Goal: Task Accomplishment & Management: Use online tool/utility

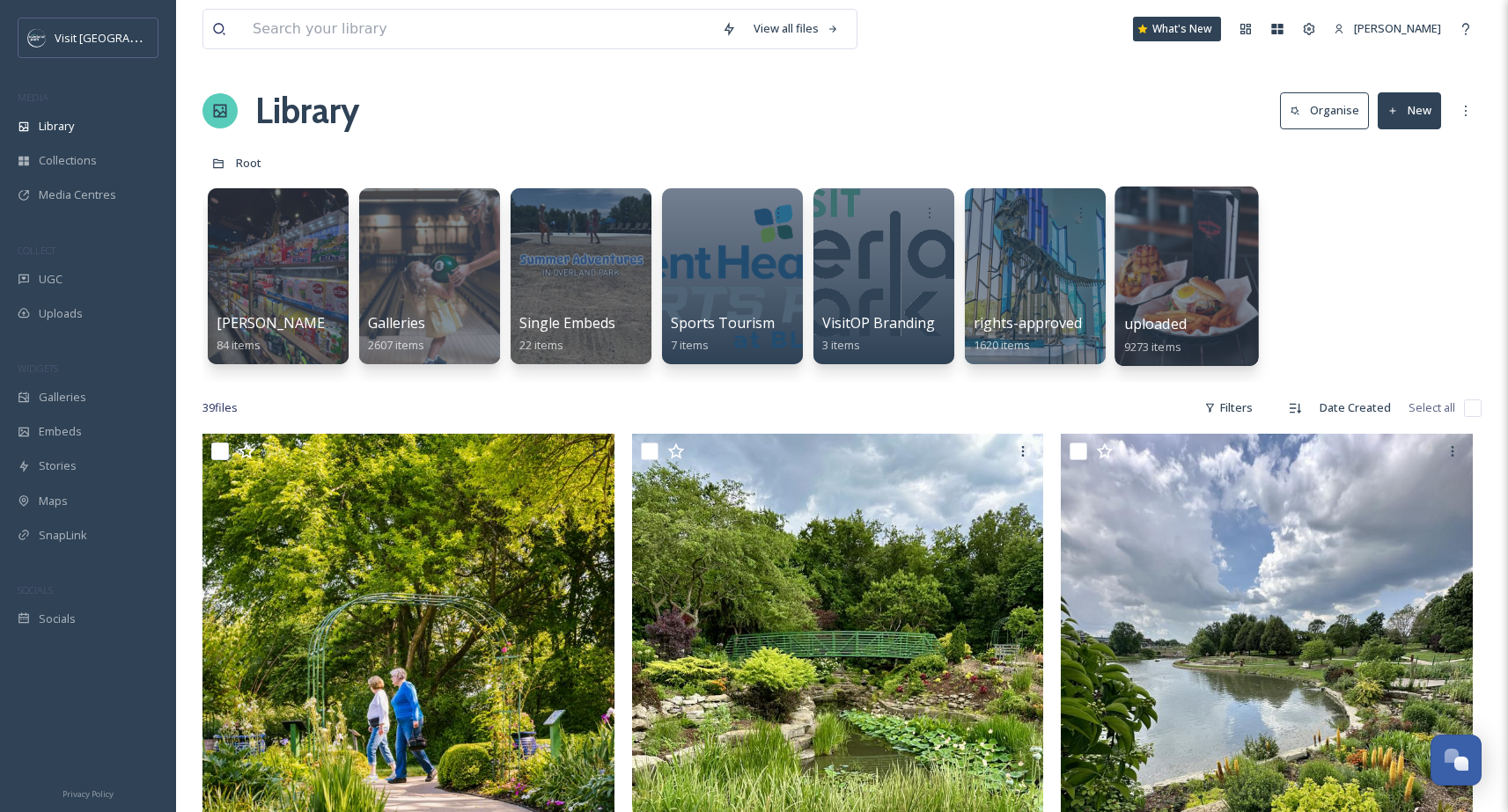
click at [1170, 294] on div at bounding box center [1186, 276] width 143 height 180
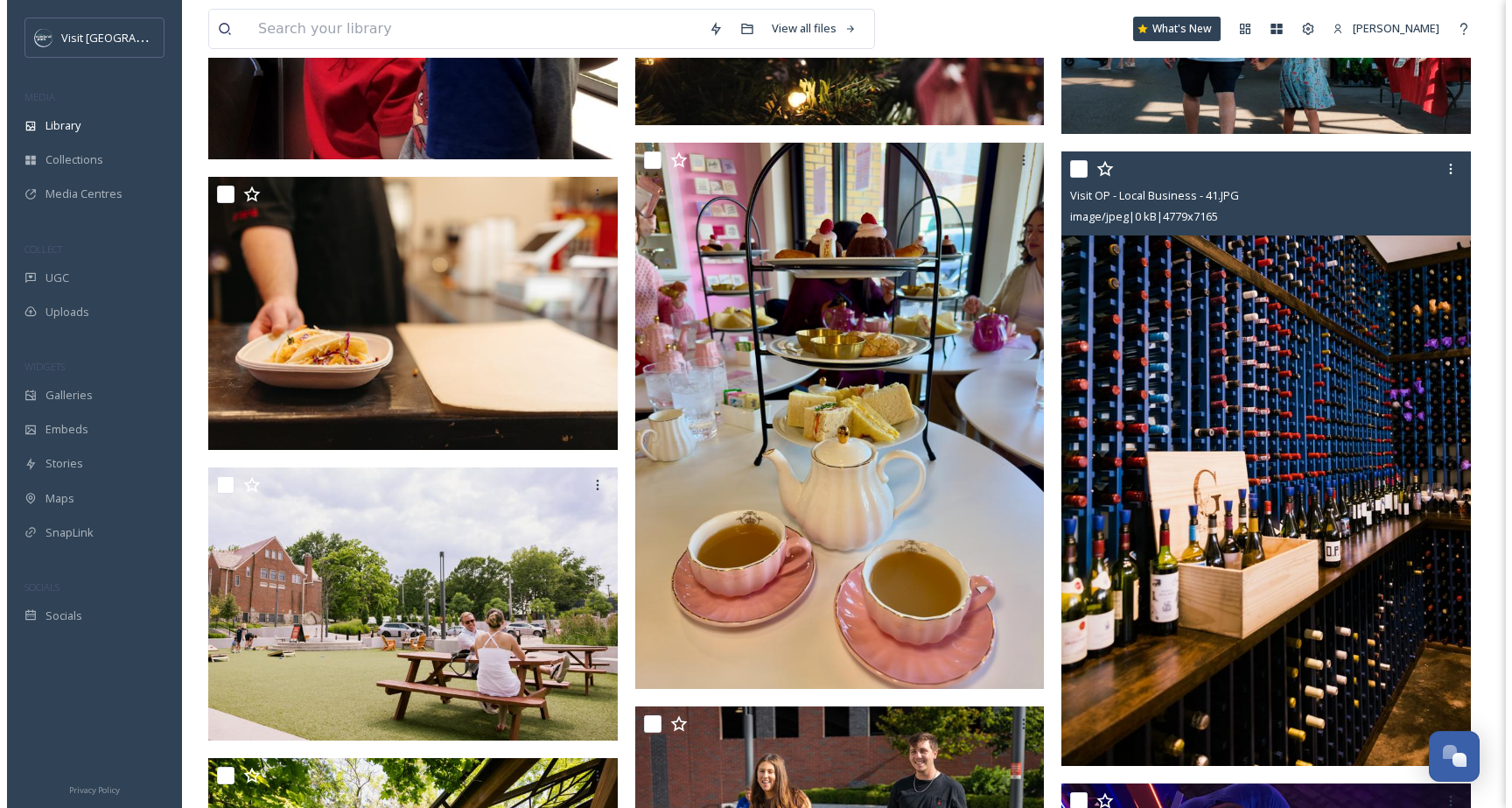
scroll to position [1260, 0]
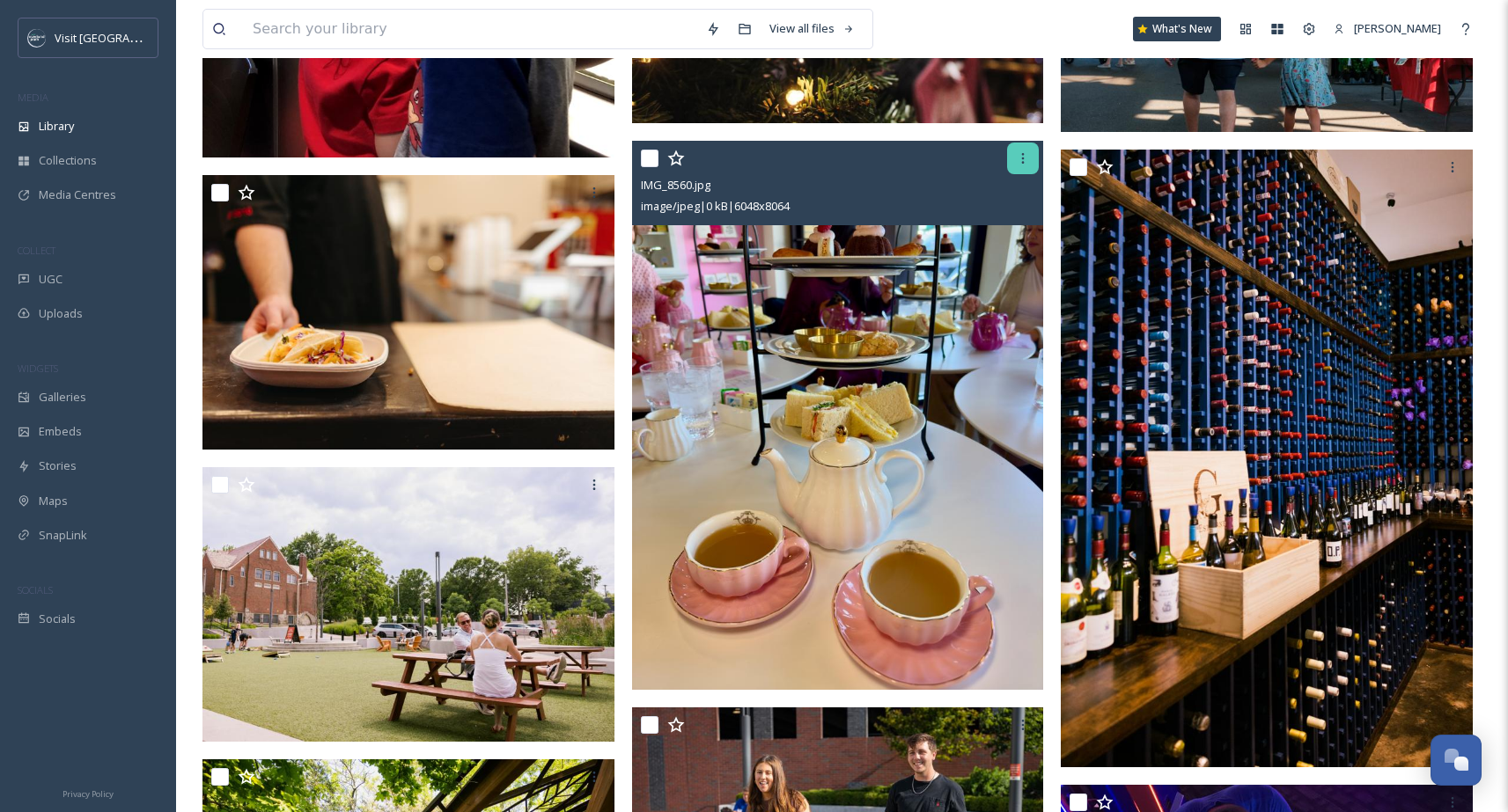
click at [1026, 159] on icon at bounding box center [1022, 159] width 14 height 14
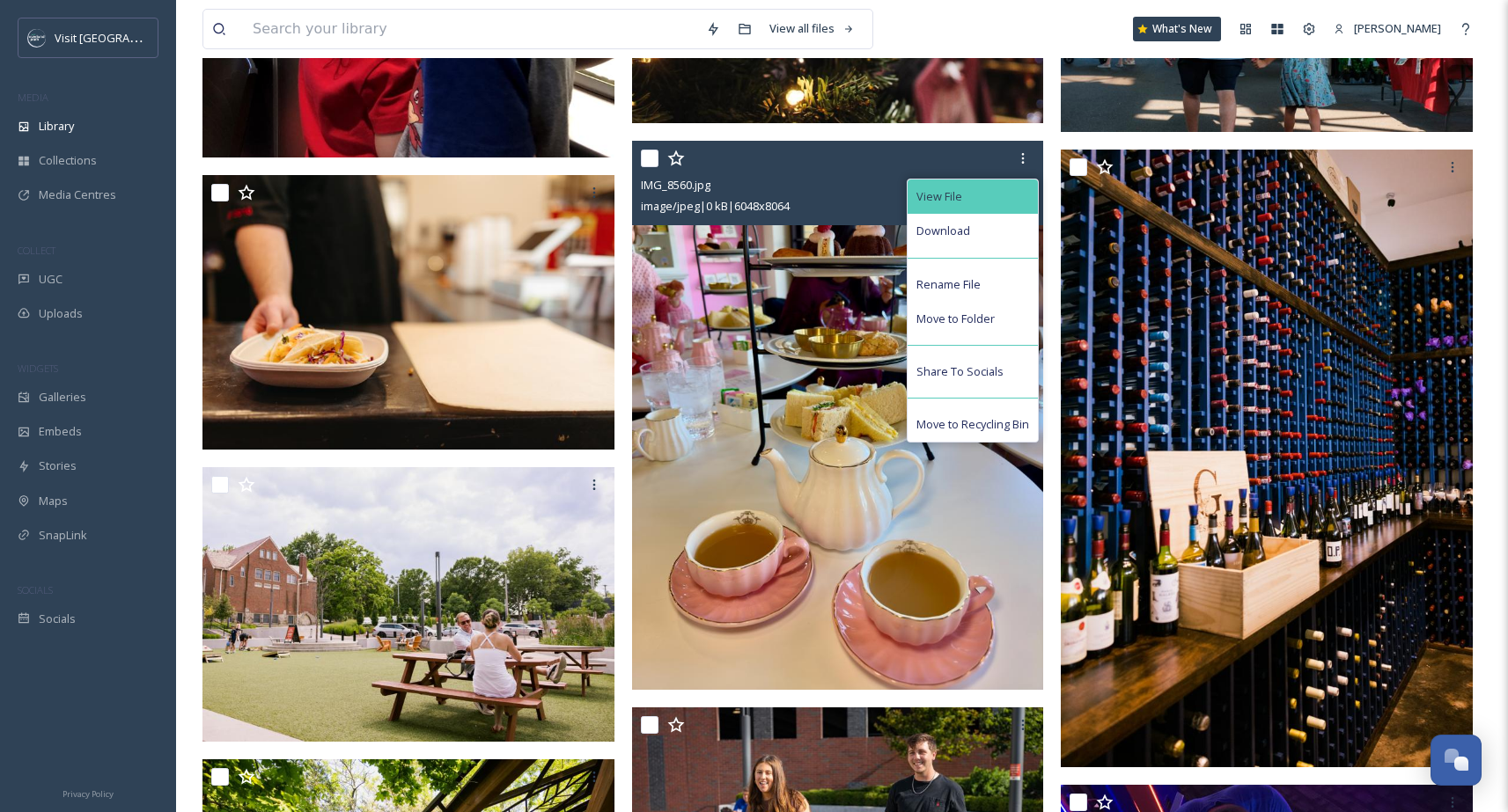
click at [987, 186] on div "View File" at bounding box center [972, 197] width 130 height 34
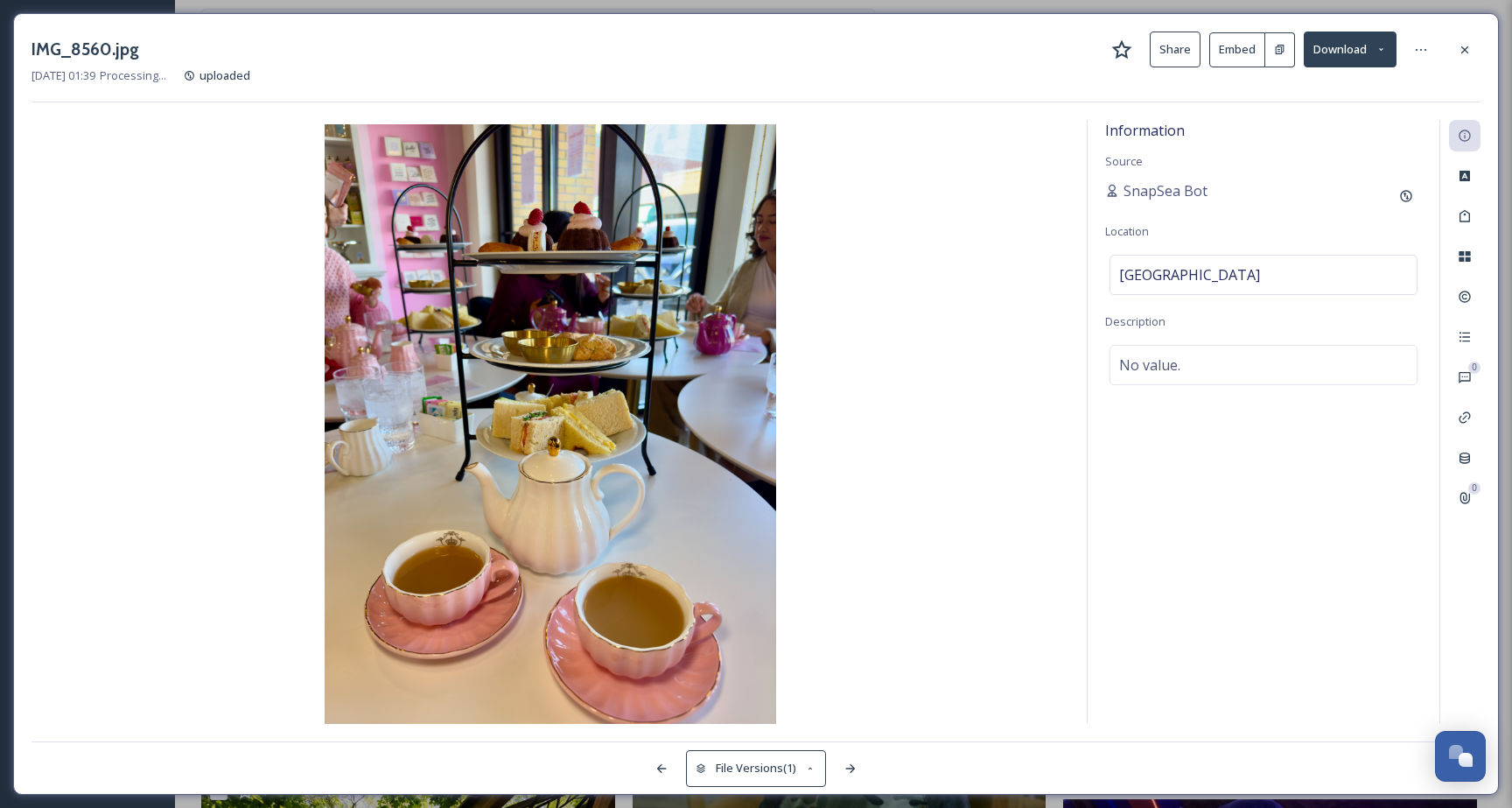
click at [1237, 54] on button "Embed" at bounding box center [1237, 49] width 56 height 35
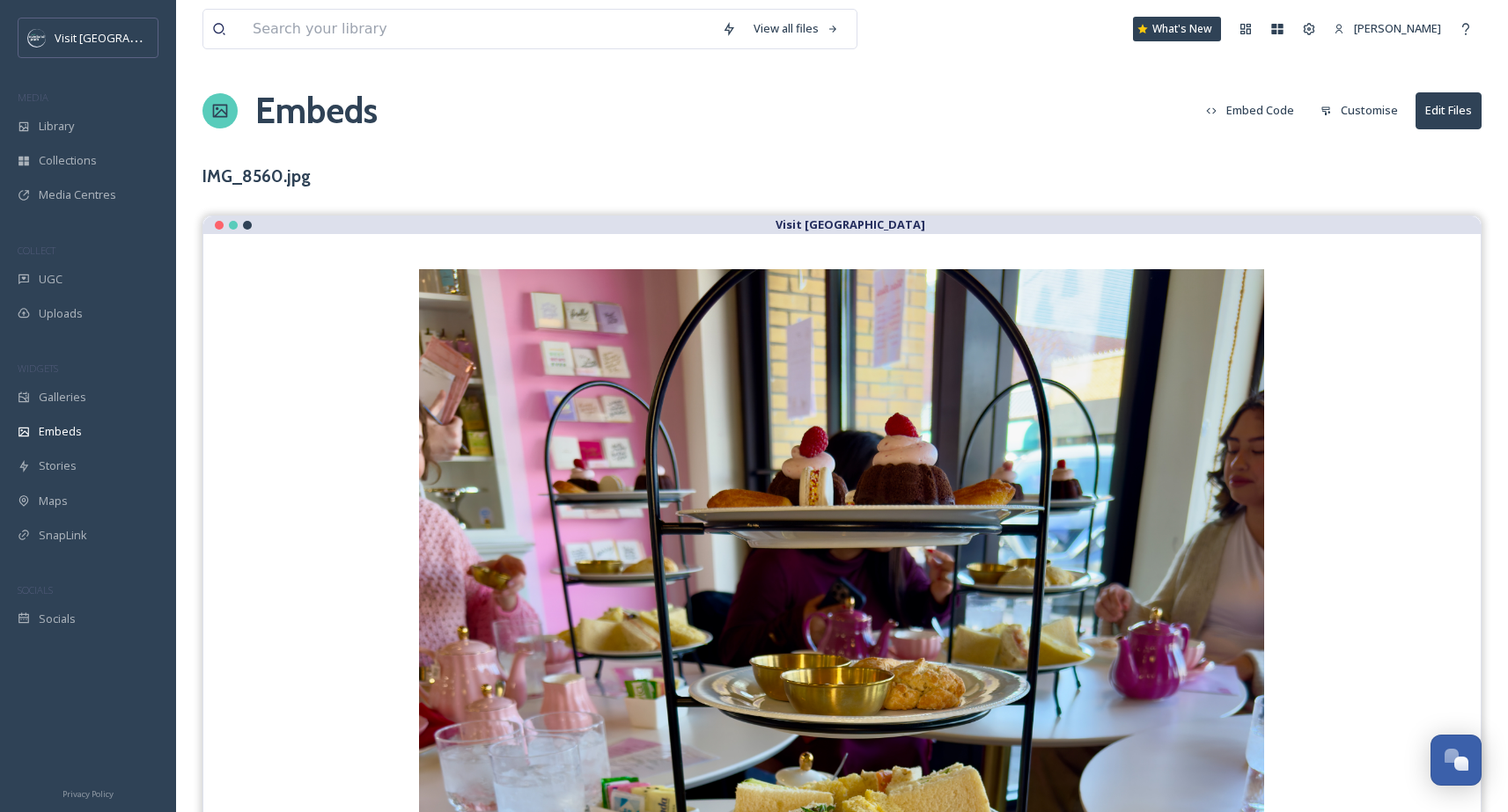
click at [1365, 114] on button "Customise" at bounding box center [1358, 110] width 95 height 34
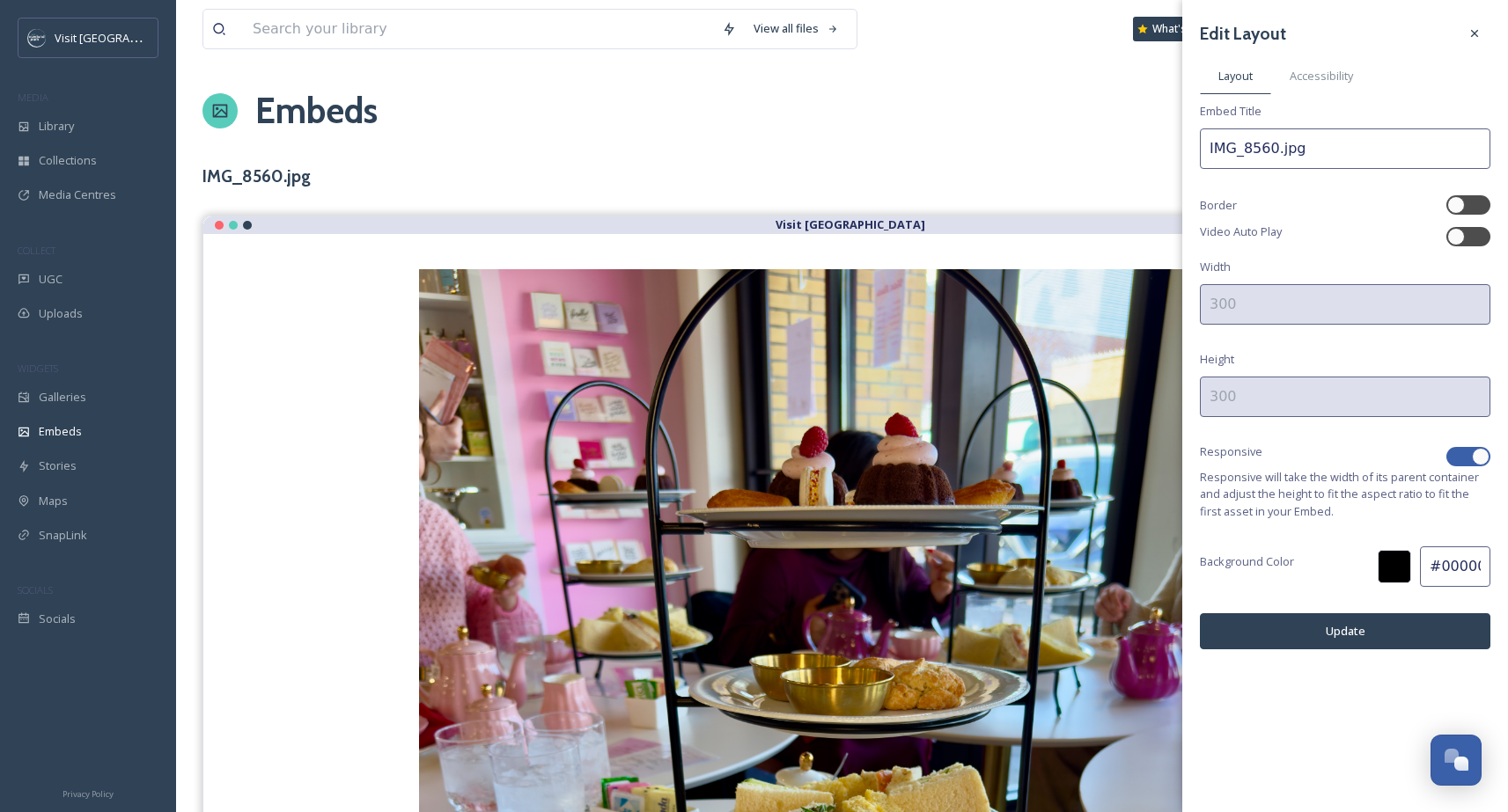
click at [1465, 457] on div at bounding box center [1459, 457] width 13 height 9
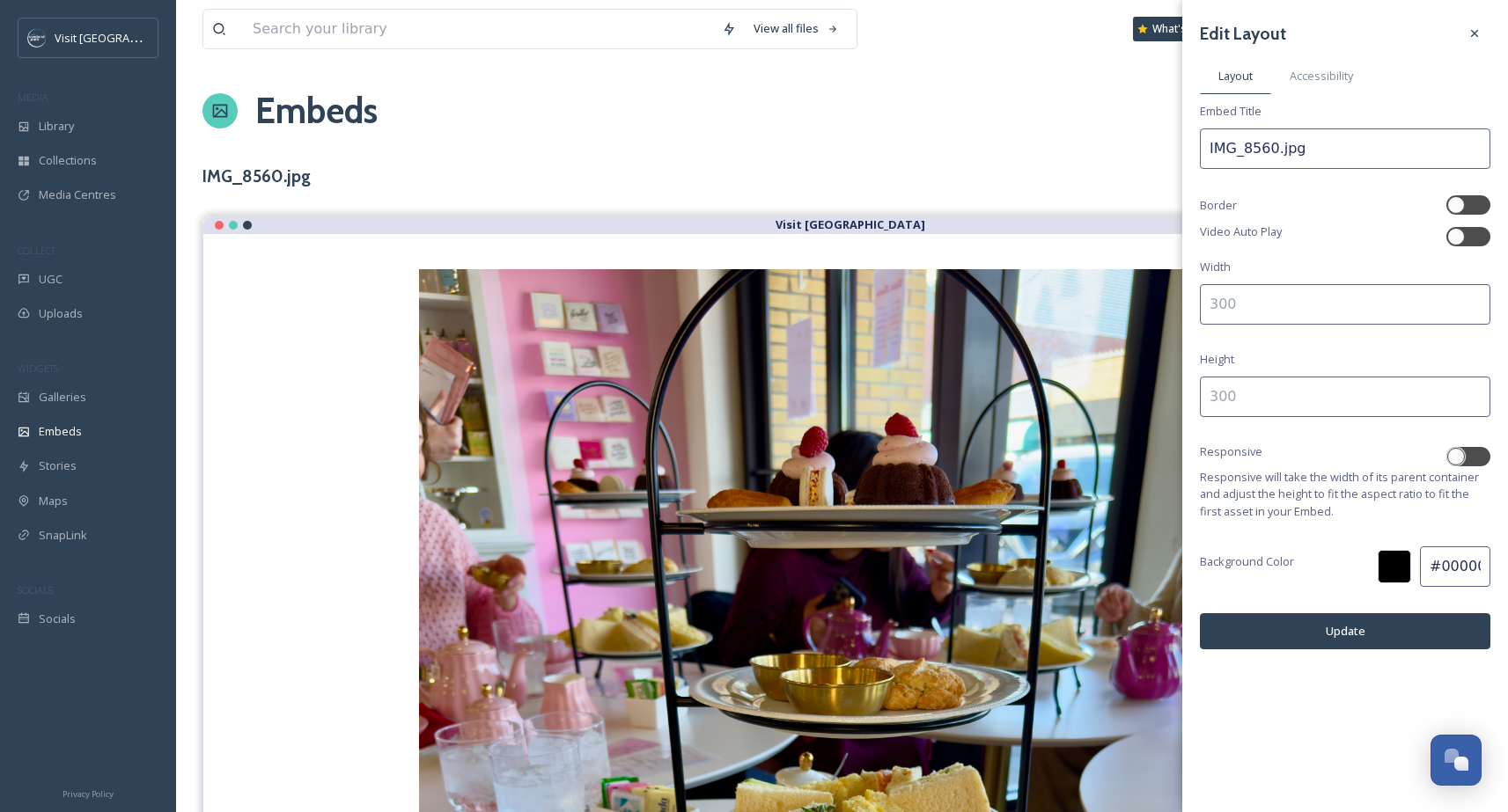
click at [1298, 264] on div "Edit Layout Layout Accessibility Embed Title IMG_8560.jpg Border Video Auto Pla…" at bounding box center [1345, 333] width 326 height 667
click at [1295, 296] on input at bounding box center [1345, 304] width 291 height 41
click at [1466, 455] on div at bounding box center [1467, 456] width 44 height 19
checkbox input "true"
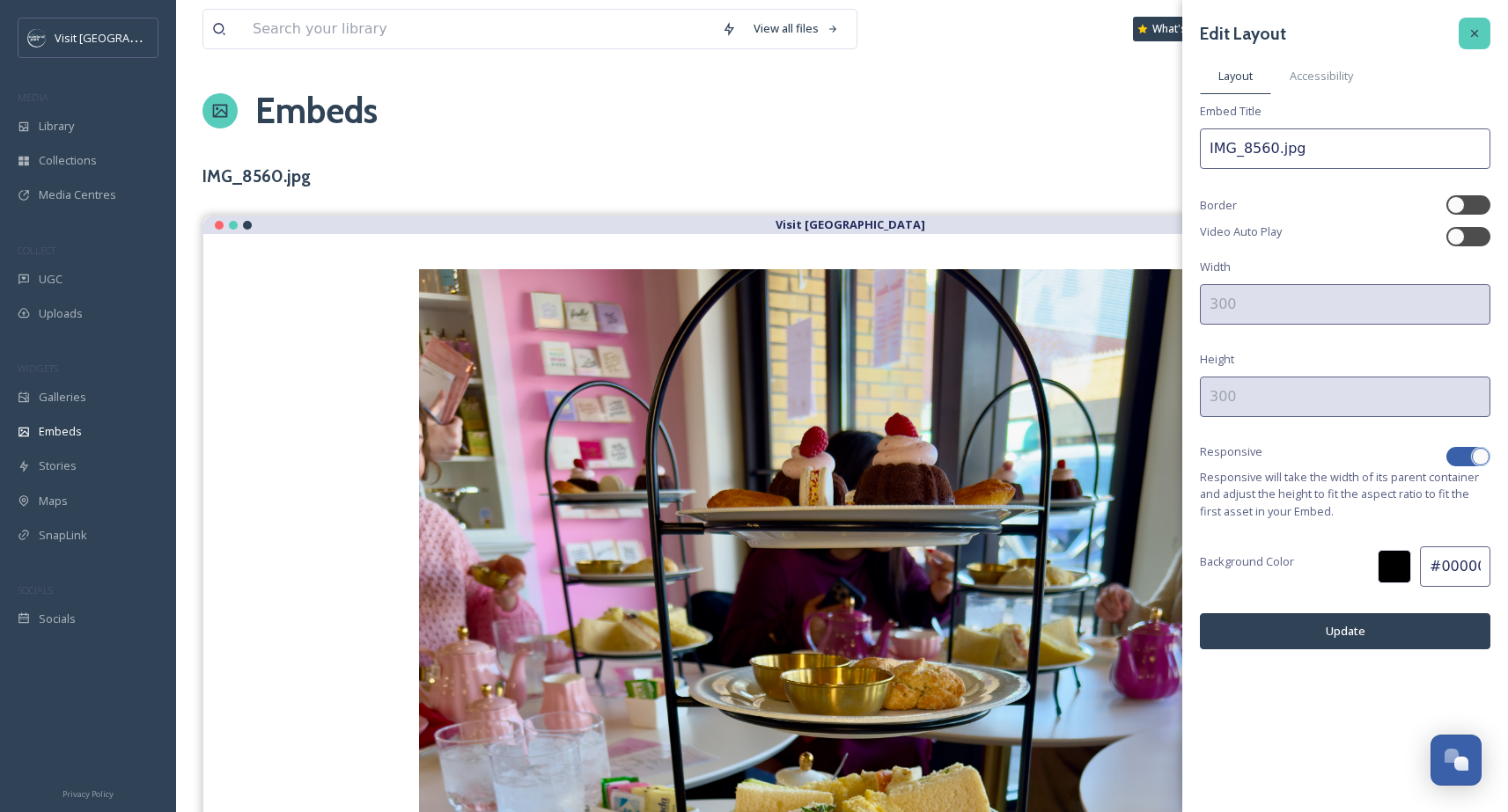
click at [1465, 37] on div at bounding box center [1474, 33] width 32 height 32
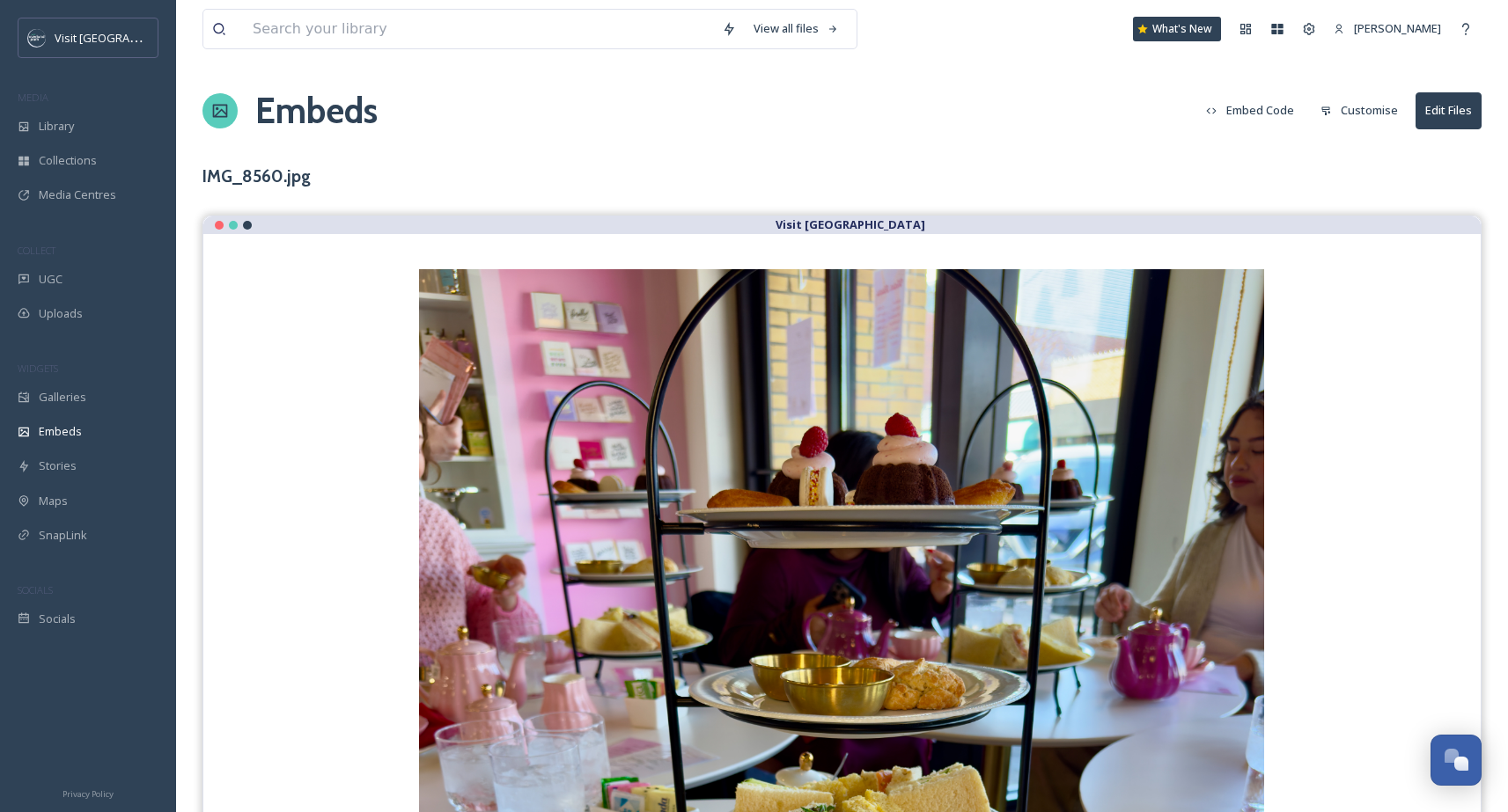
click at [1279, 108] on button "Embed Code" at bounding box center [1249, 110] width 106 height 34
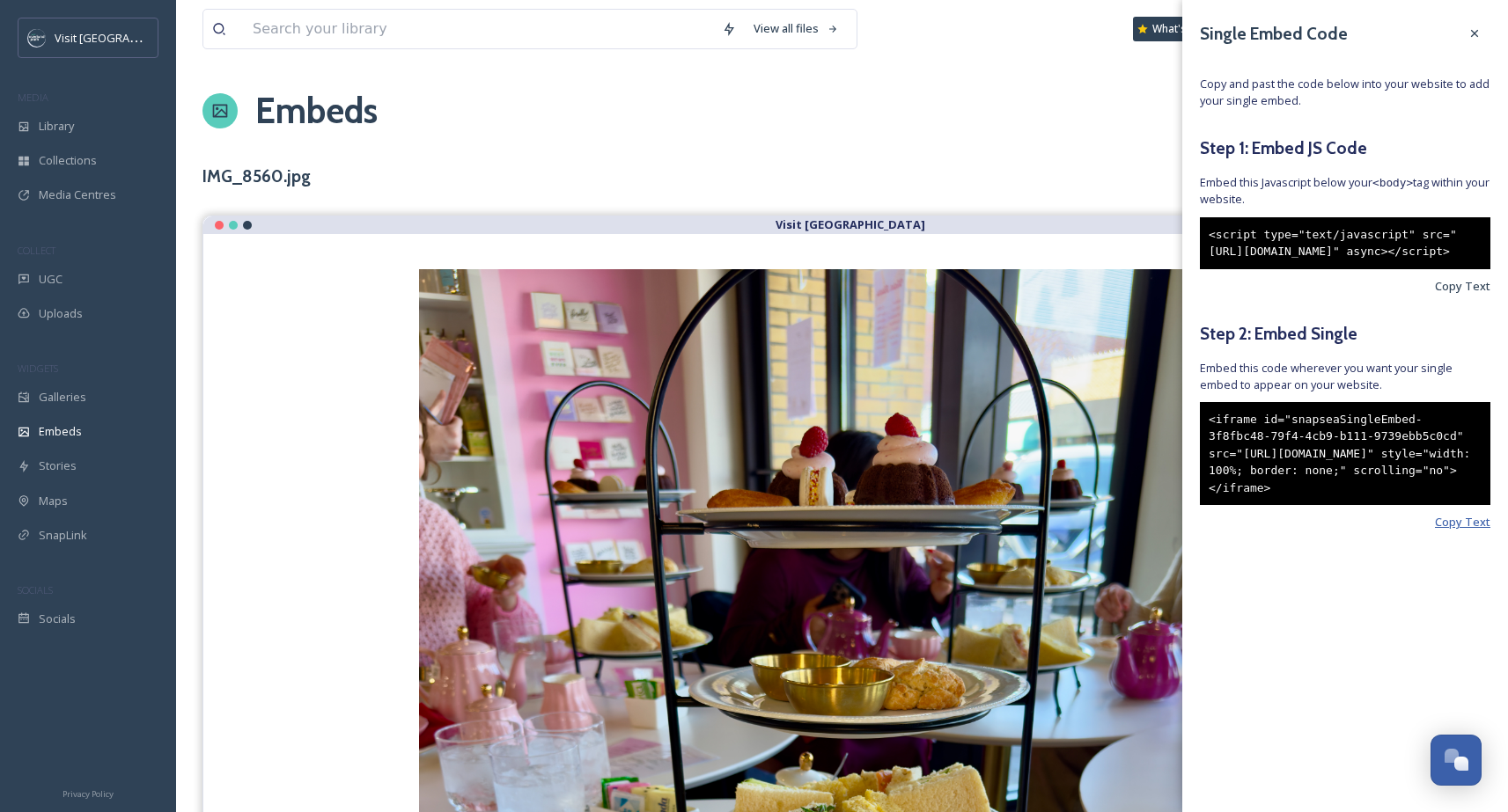
click at [1439, 531] on span "Copy Text" at bounding box center [1462, 522] width 55 height 17
click at [1473, 531] on span "Copy Text" at bounding box center [1462, 522] width 55 height 17
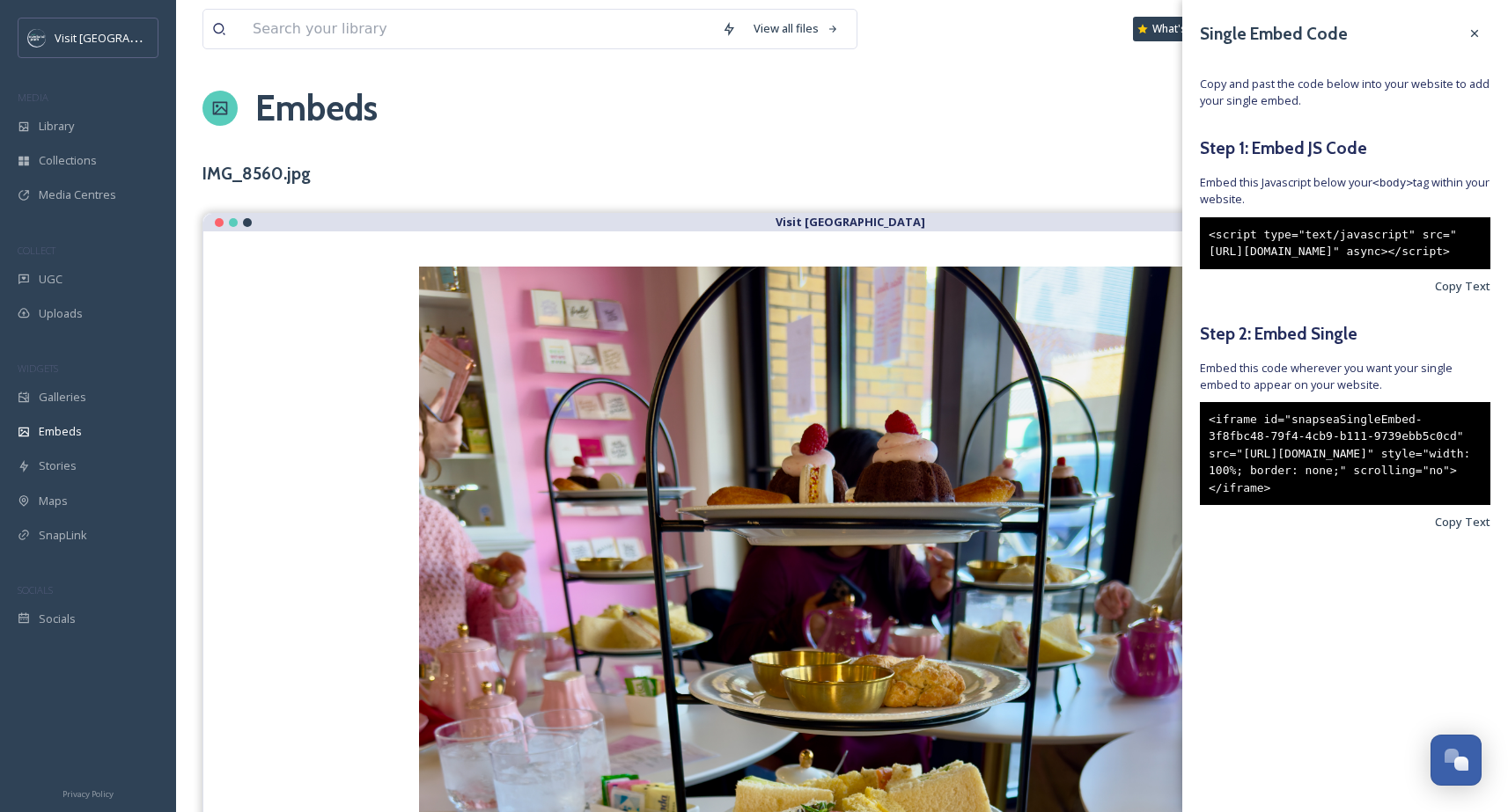
scroll to position [4, 0]
click at [1482, 37] on div at bounding box center [1474, 33] width 32 height 32
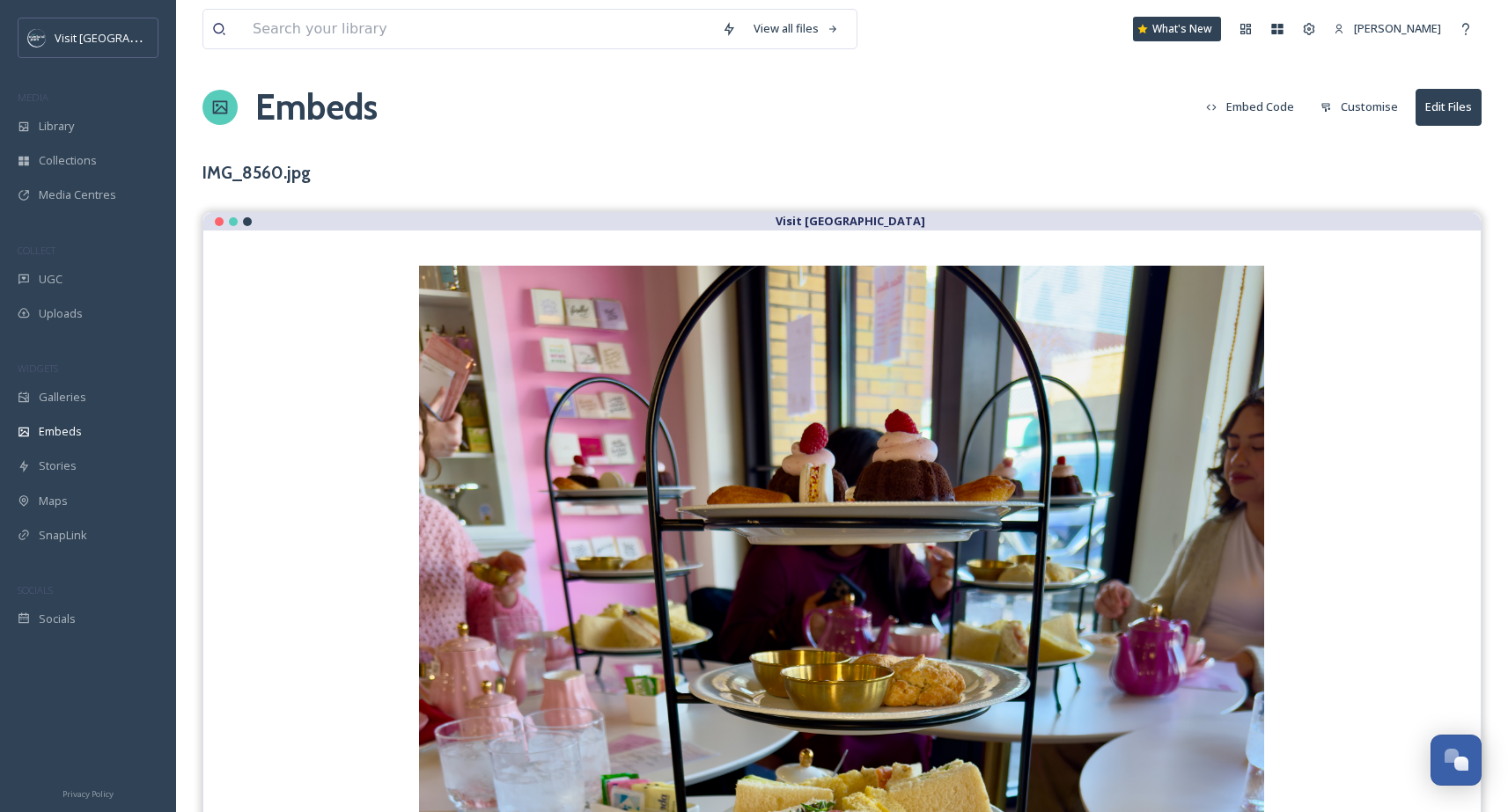
click at [1353, 113] on button "Customise" at bounding box center [1358, 106] width 95 height 34
click at [837, 92] on div "Embeds Embed Code Customise Edit Files" at bounding box center [841, 107] width 1279 height 53
click at [88, 125] on div "Library" at bounding box center [88, 126] width 176 height 34
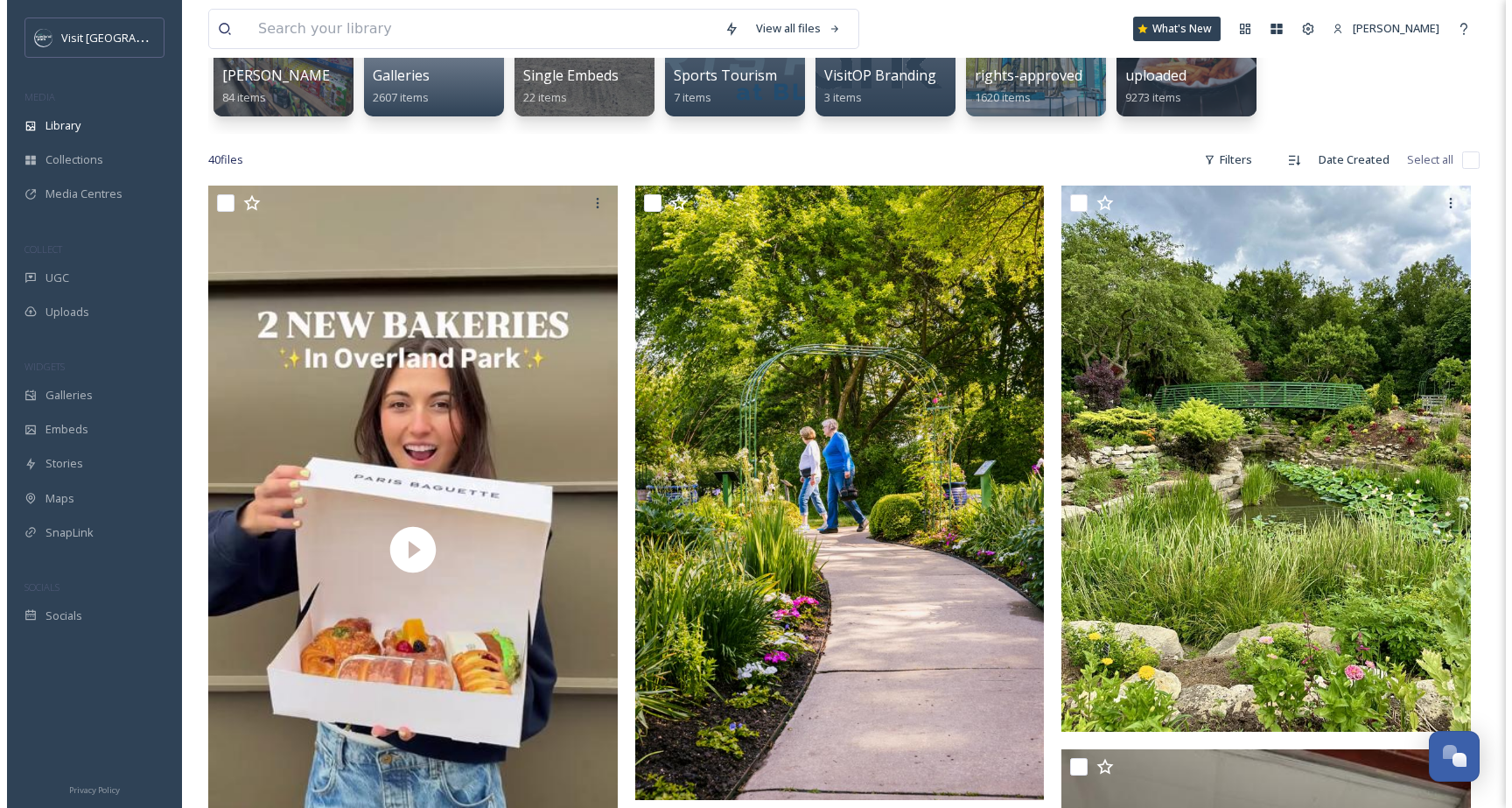
scroll to position [284, 0]
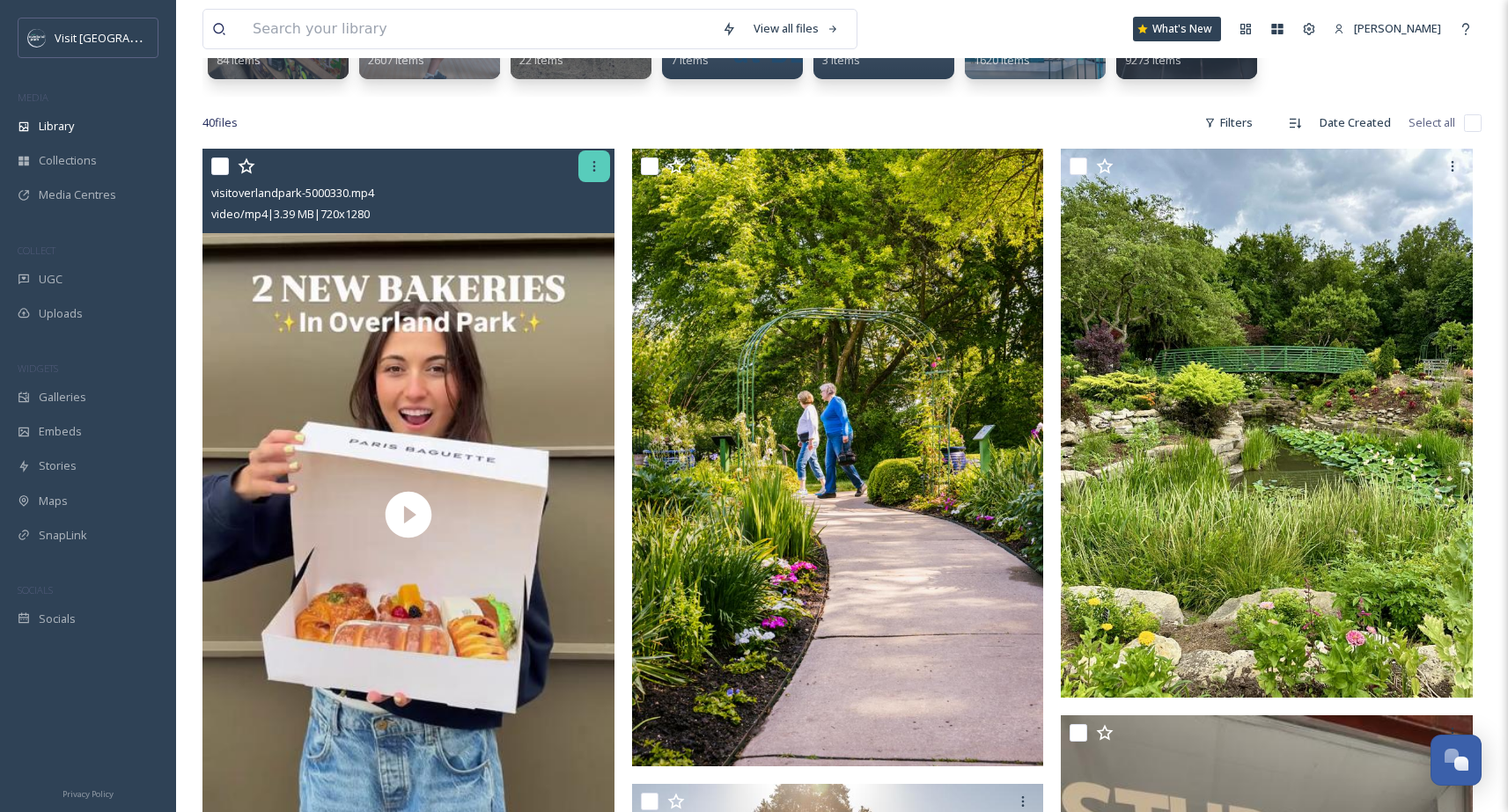
click at [586, 171] on div at bounding box center [594, 166] width 32 height 32
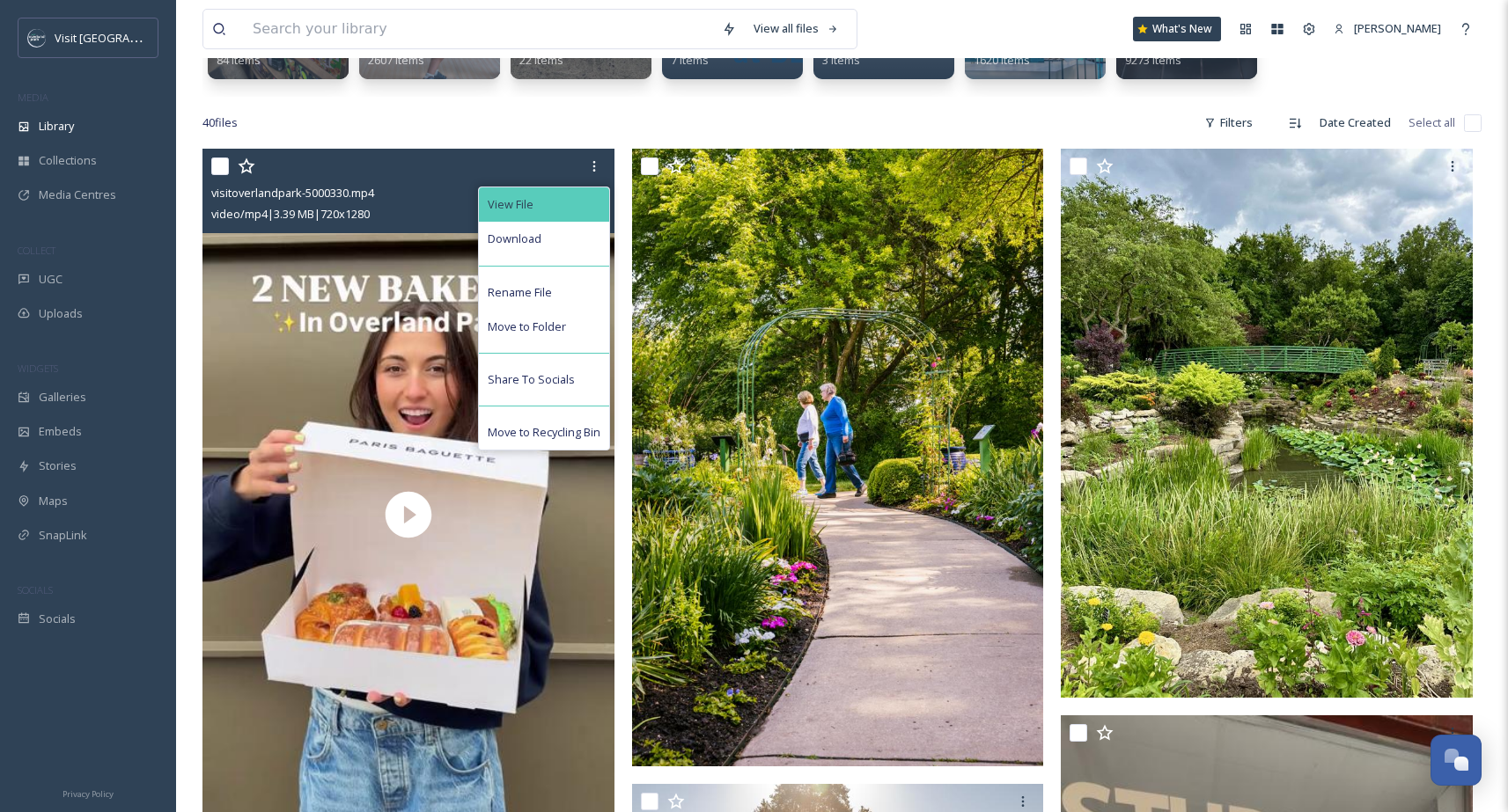
click at [571, 208] on div "View File" at bounding box center [544, 205] width 130 height 34
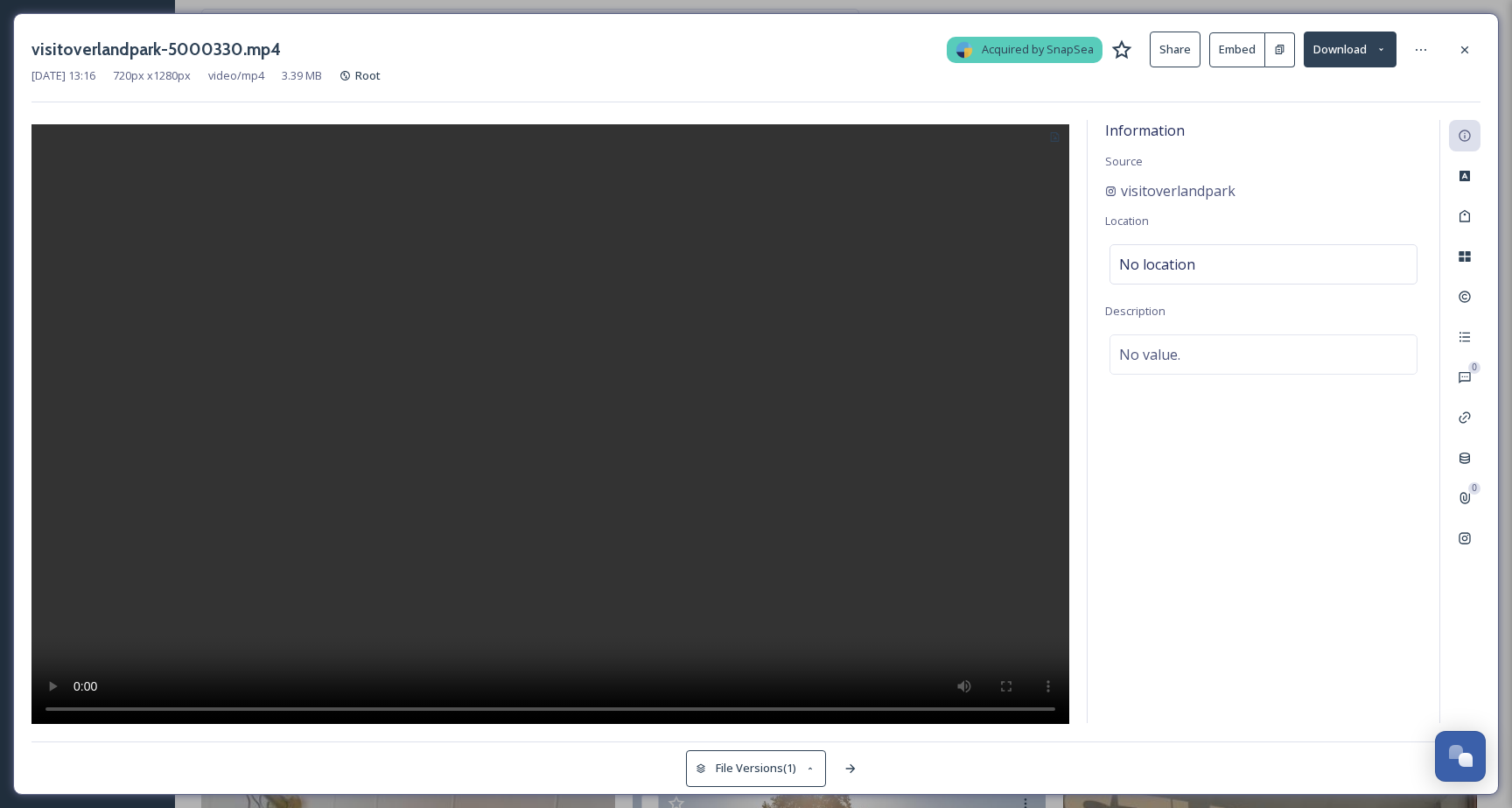
click at [1257, 61] on button "Embed" at bounding box center [1237, 49] width 56 height 35
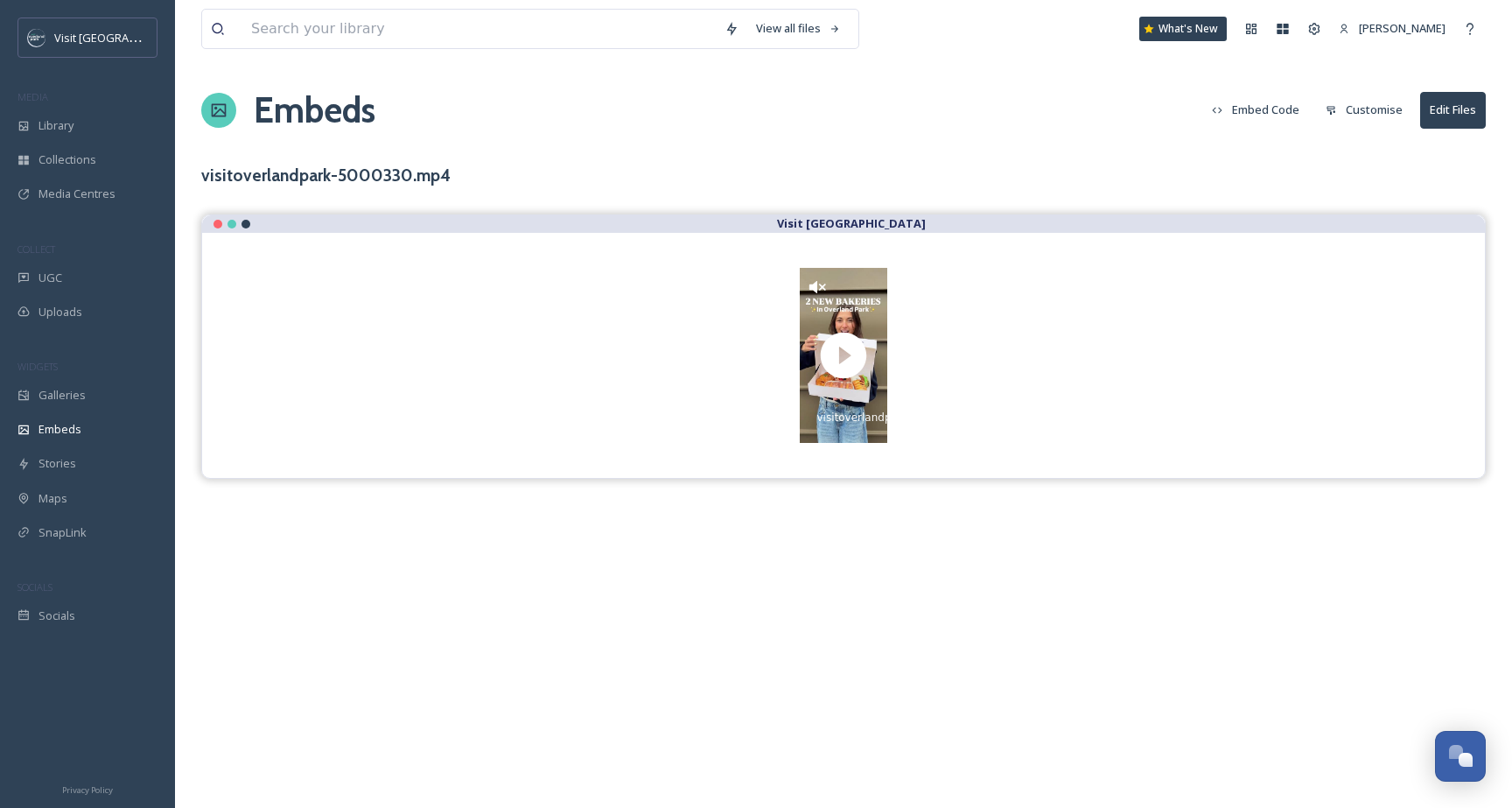
click at [1376, 109] on button "Customise" at bounding box center [1364, 110] width 94 height 34
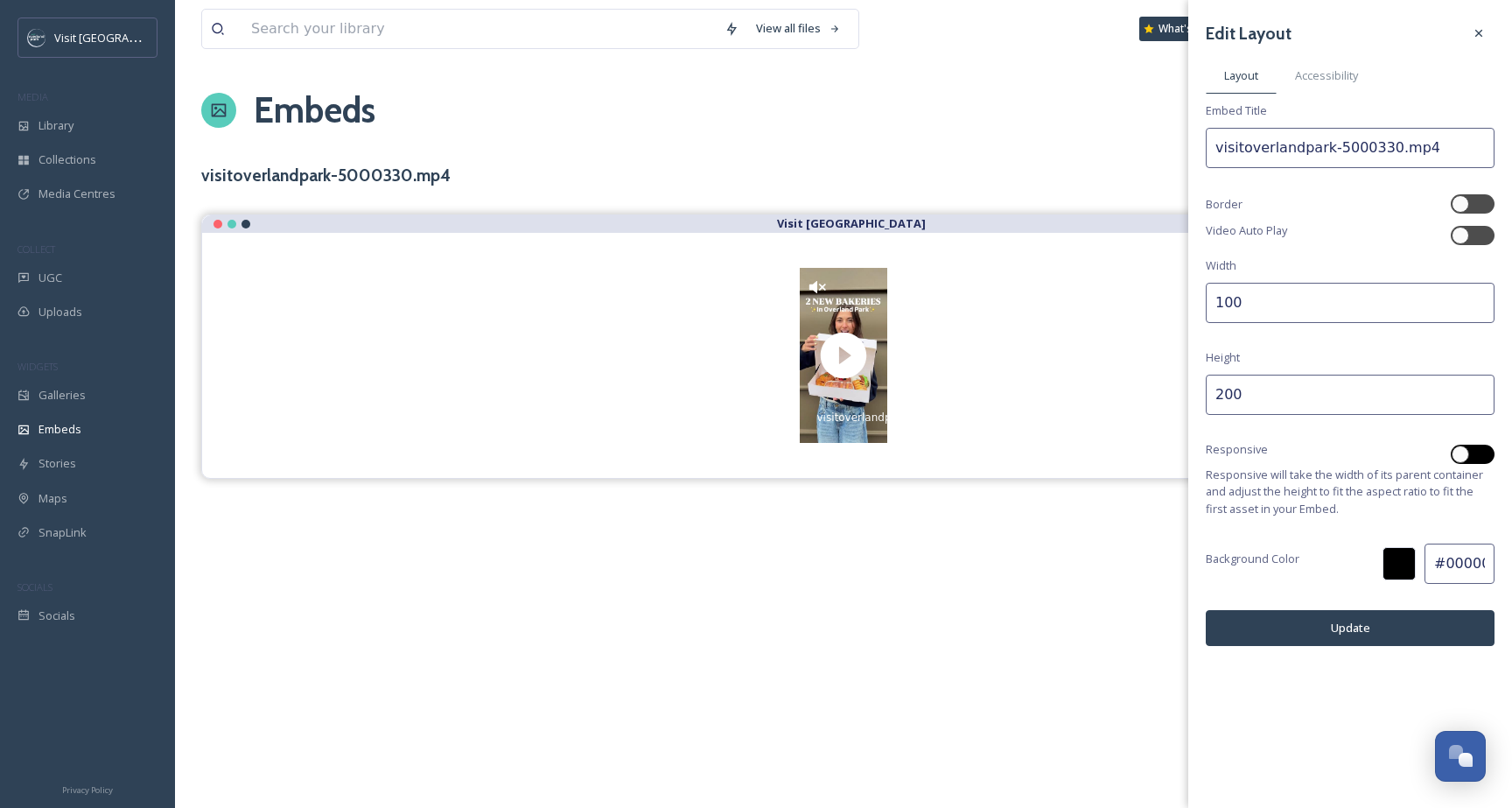
click at [1479, 452] on div at bounding box center [1481, 454] width 9 height 9
checkbox input "true"
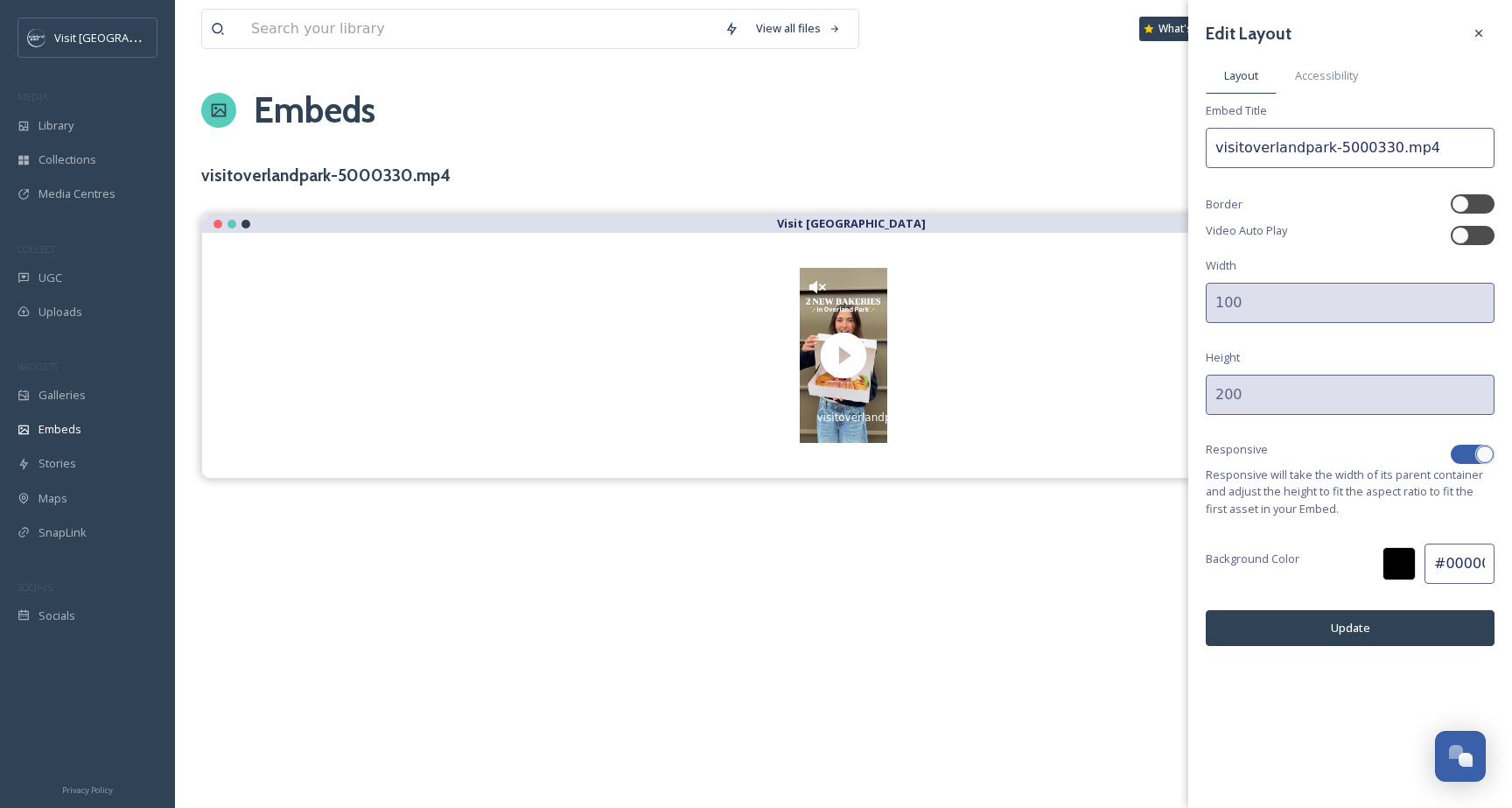
click at [1406, 637] on button "Update" at bounding box center [1350, 628] width 289 height 36
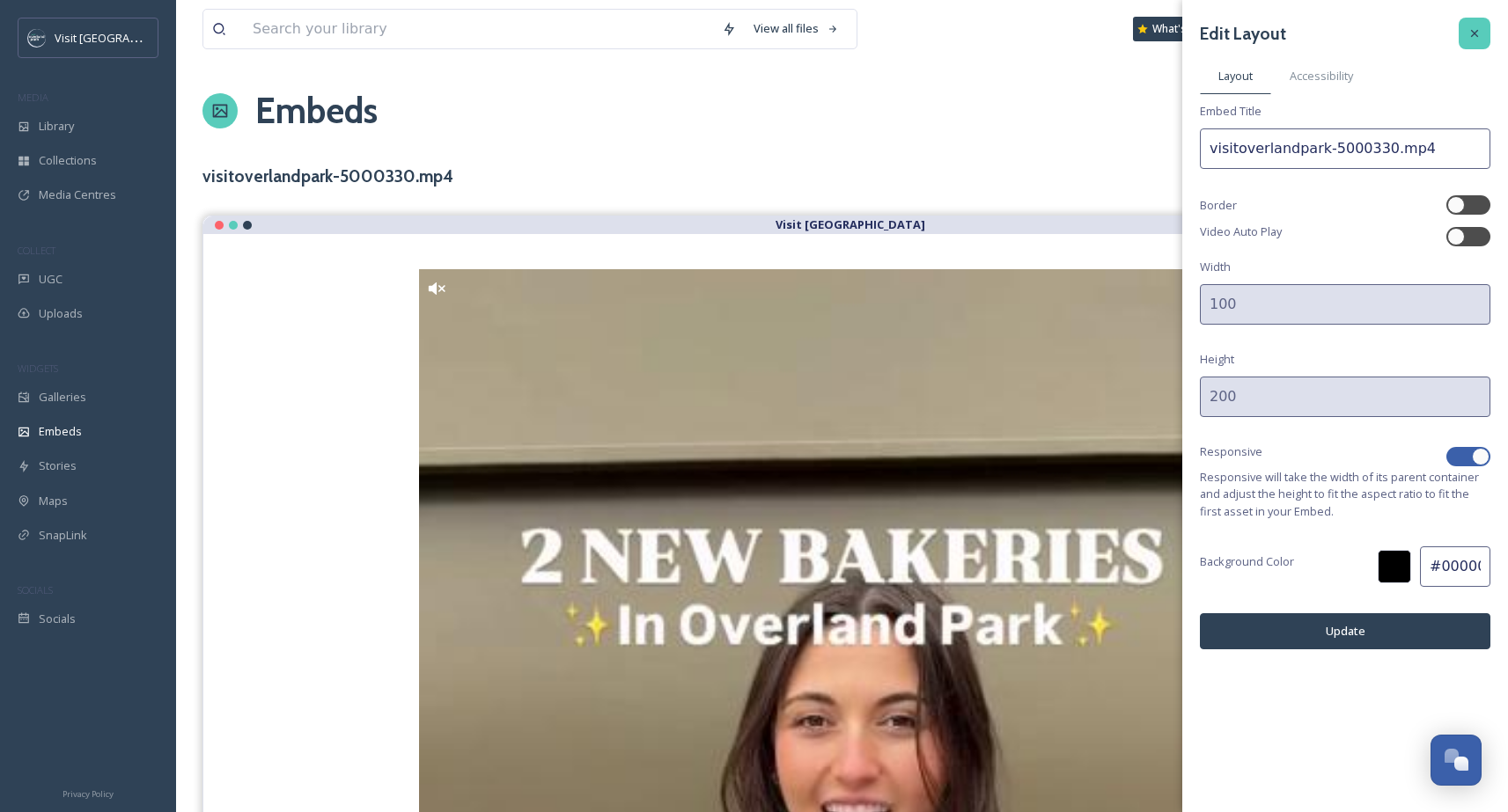
click at [1471, 39] on icon at bounding box center [1475, 33] width 14 height 14
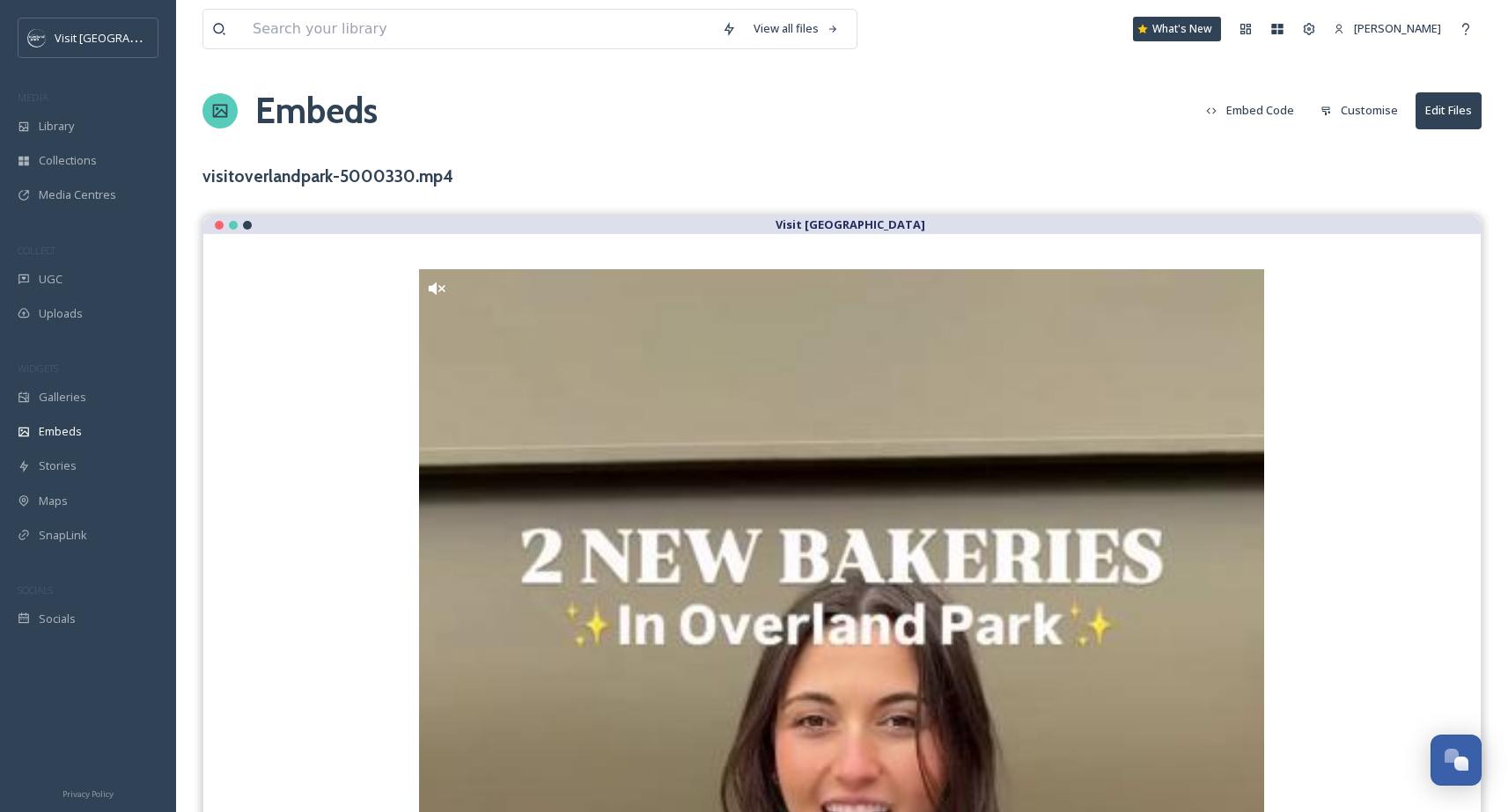
click at [1279, 109] on button "Embed Code" at bounding box center [1249, 110] width 106 height 34
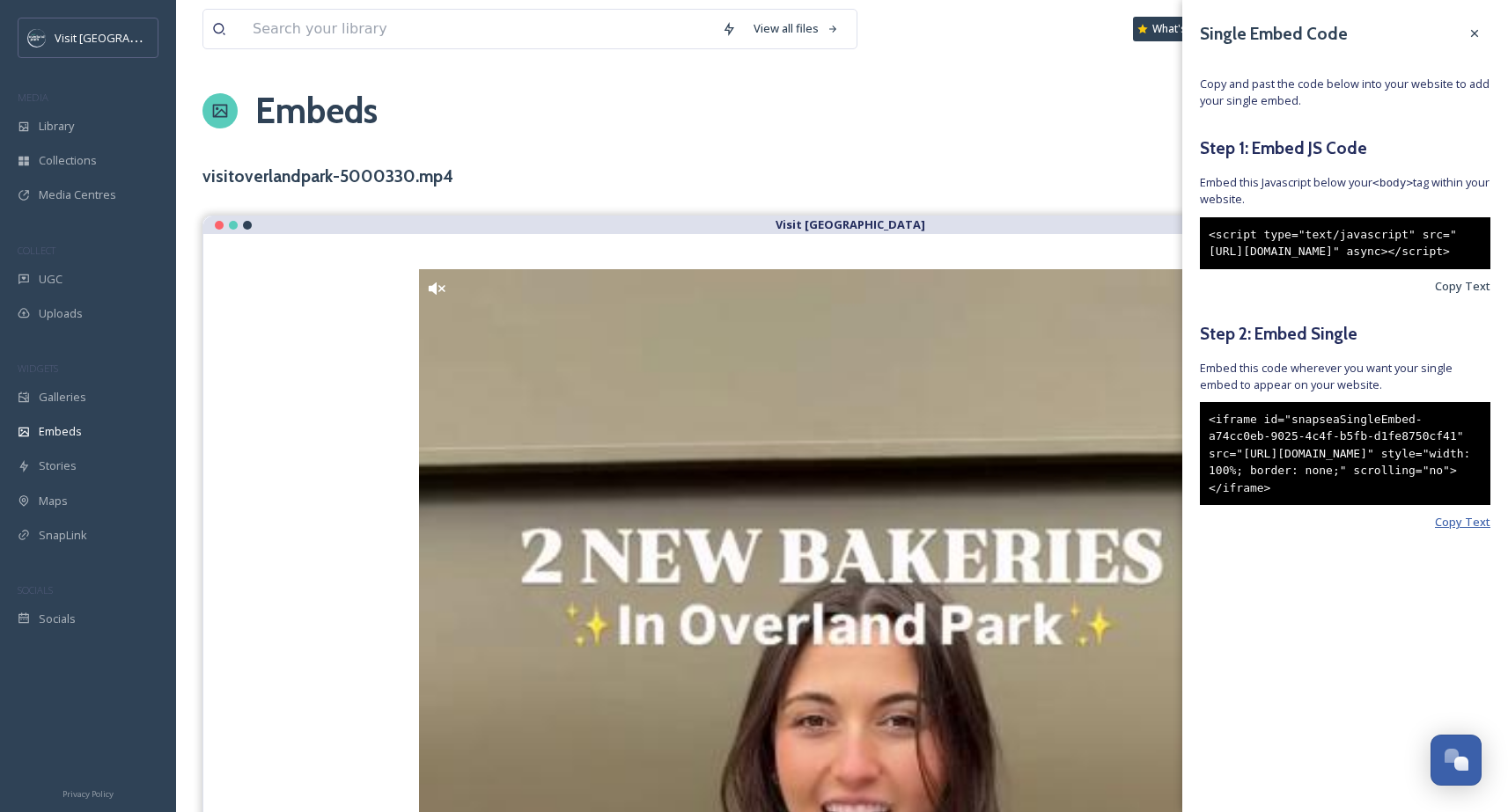
click at [1446, 531] on span "Copy Text" at bounding box center [1462, 522] width 55 height 17
click at [1477, 531] on span "Copy Text" at bounding box center [1462, 522] width 55 height 17
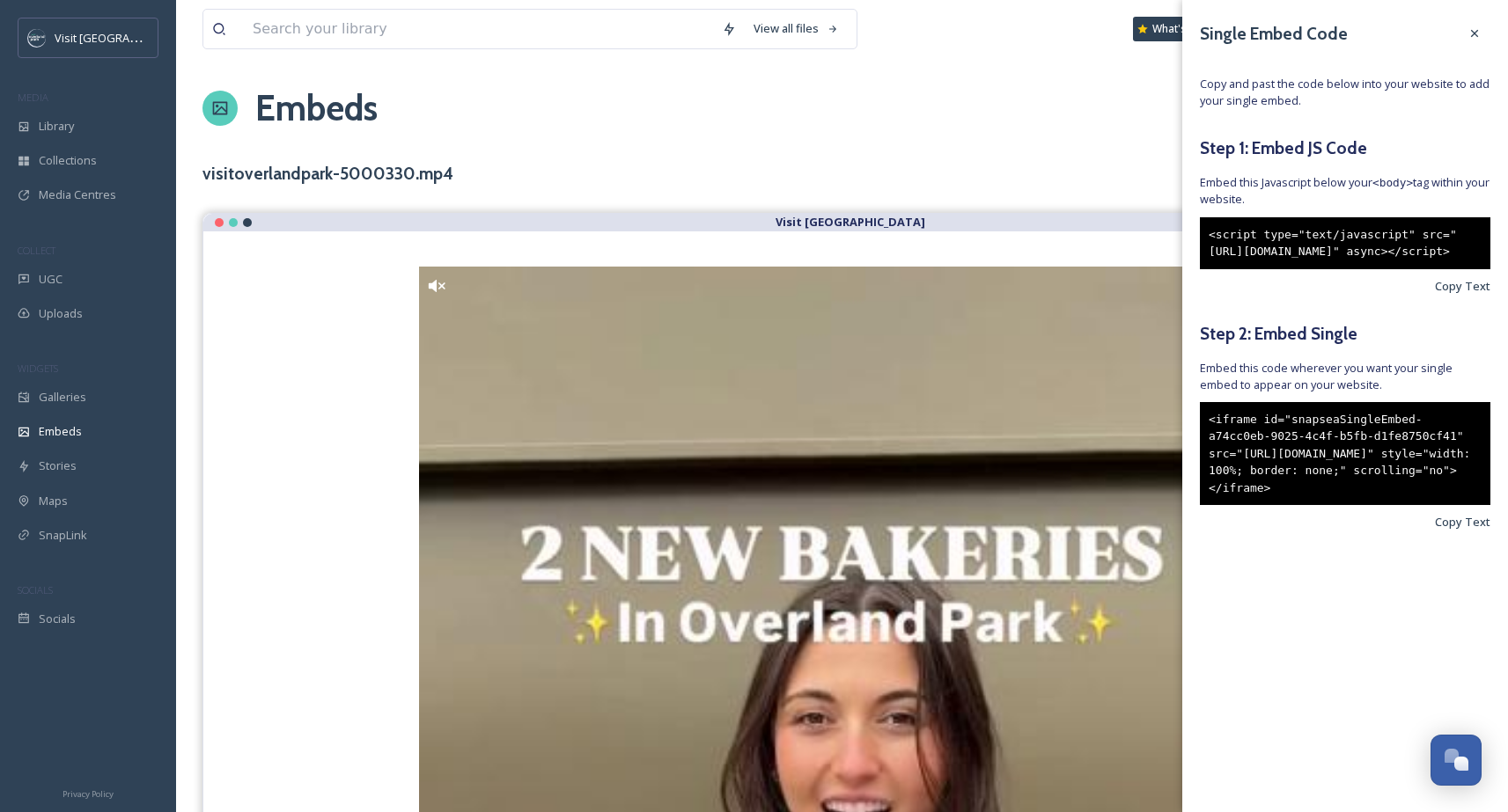
scroll to position [4, 0]
click at [1448, 531] on span "Copy Text" at bounding box center [1462, 522] width 55 height 17
click at [1476, 27] on icon at bounding box center [1475, 33] width 14 height 14
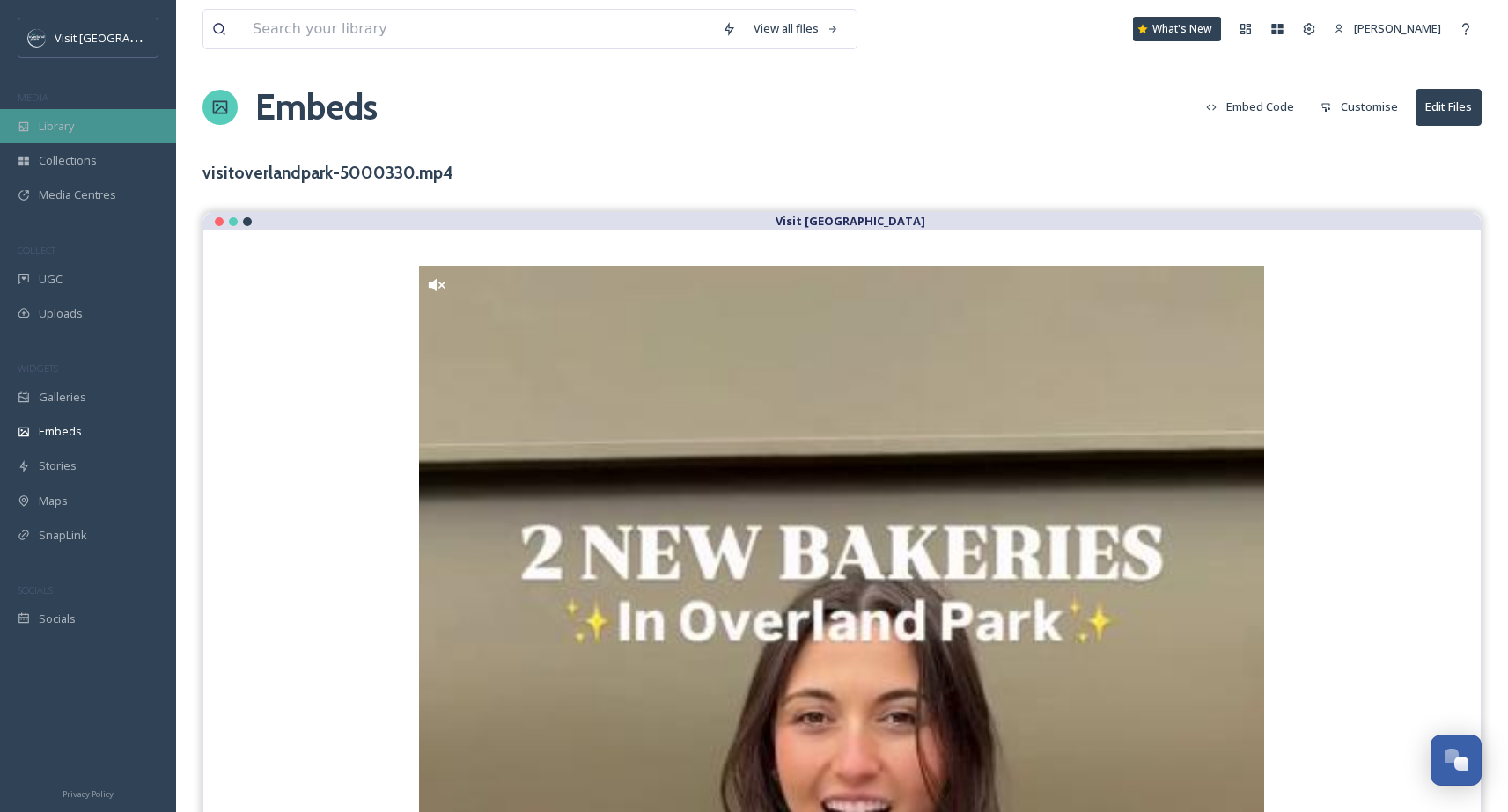
click at [33, 118] on div "Library" at bounding box center [88, 126] width 176 height 34
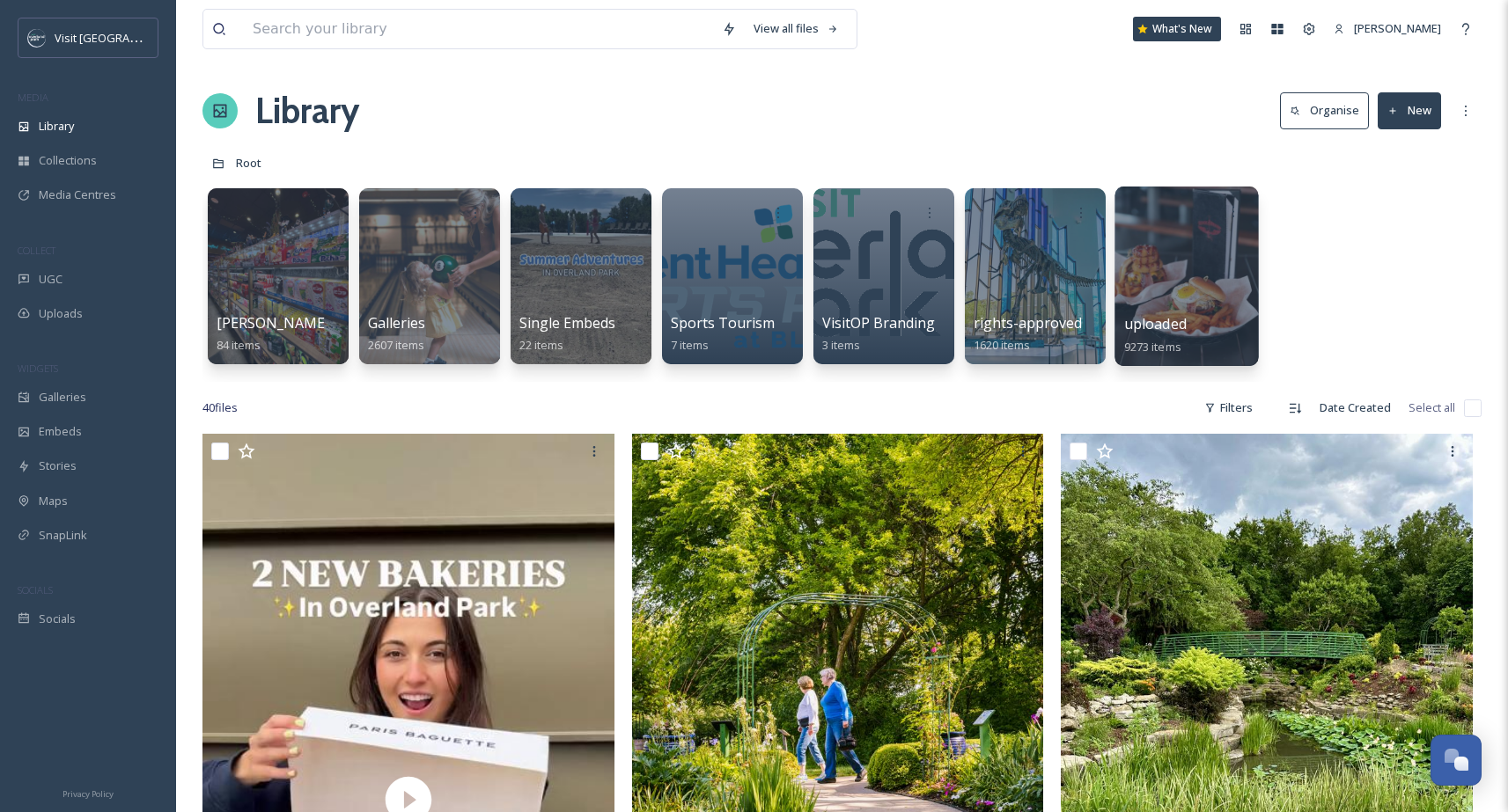
click at [1219, 286] on div at bounding box center [1186, 276] width 143 height 180
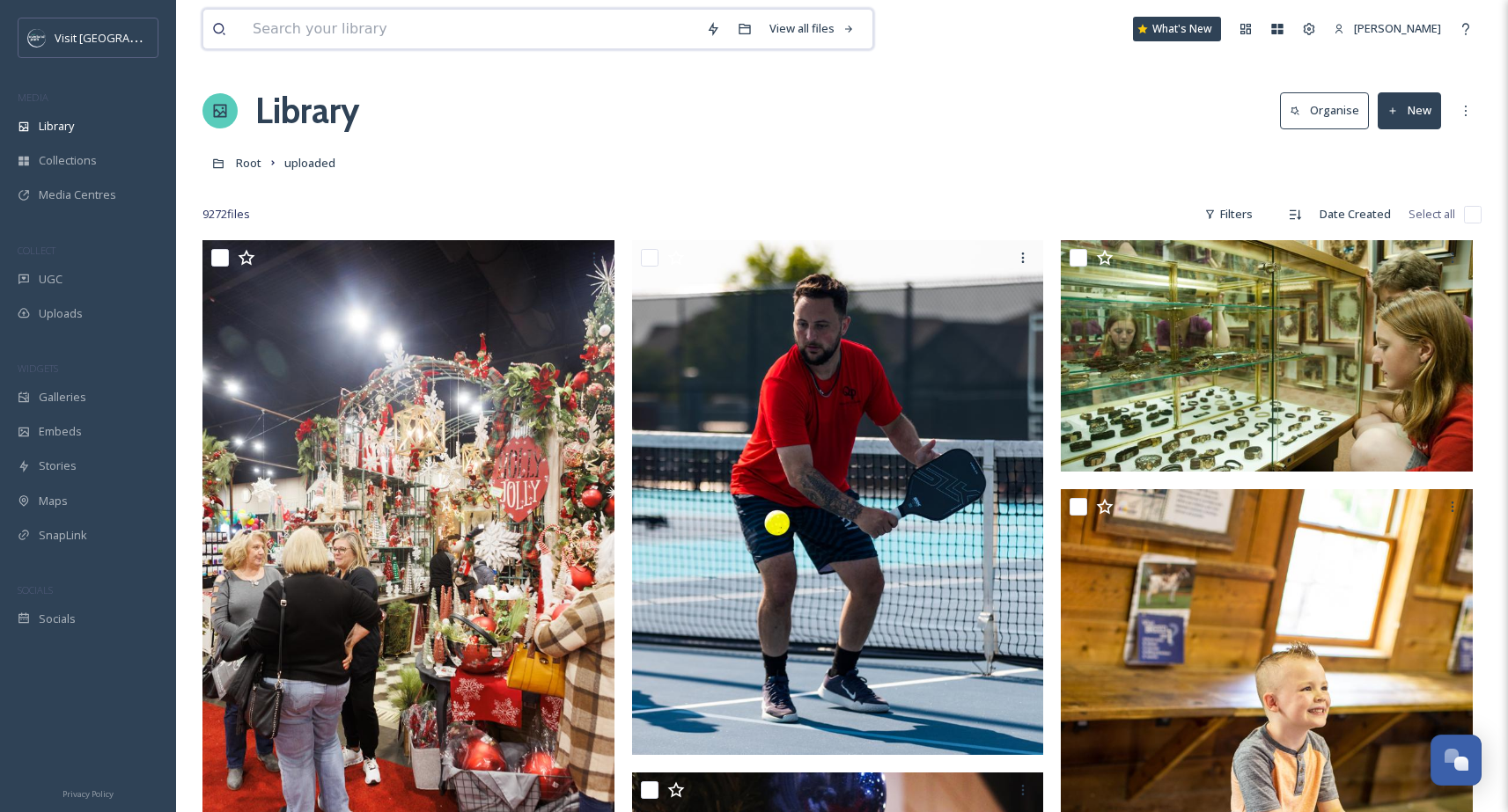
click at [409, 19] on input at bounding box center [470, 29] width 453 height 39
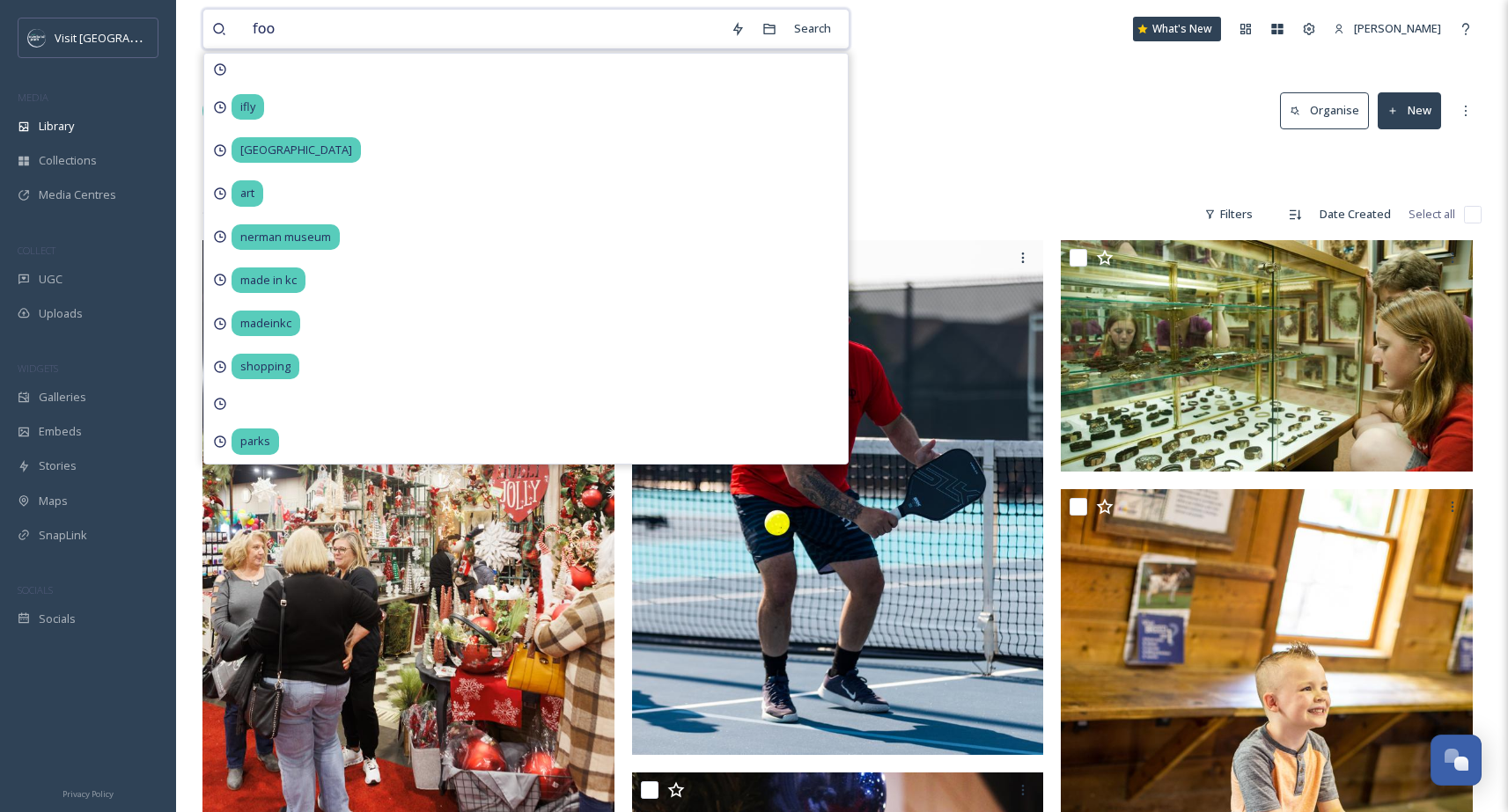
type input "food"
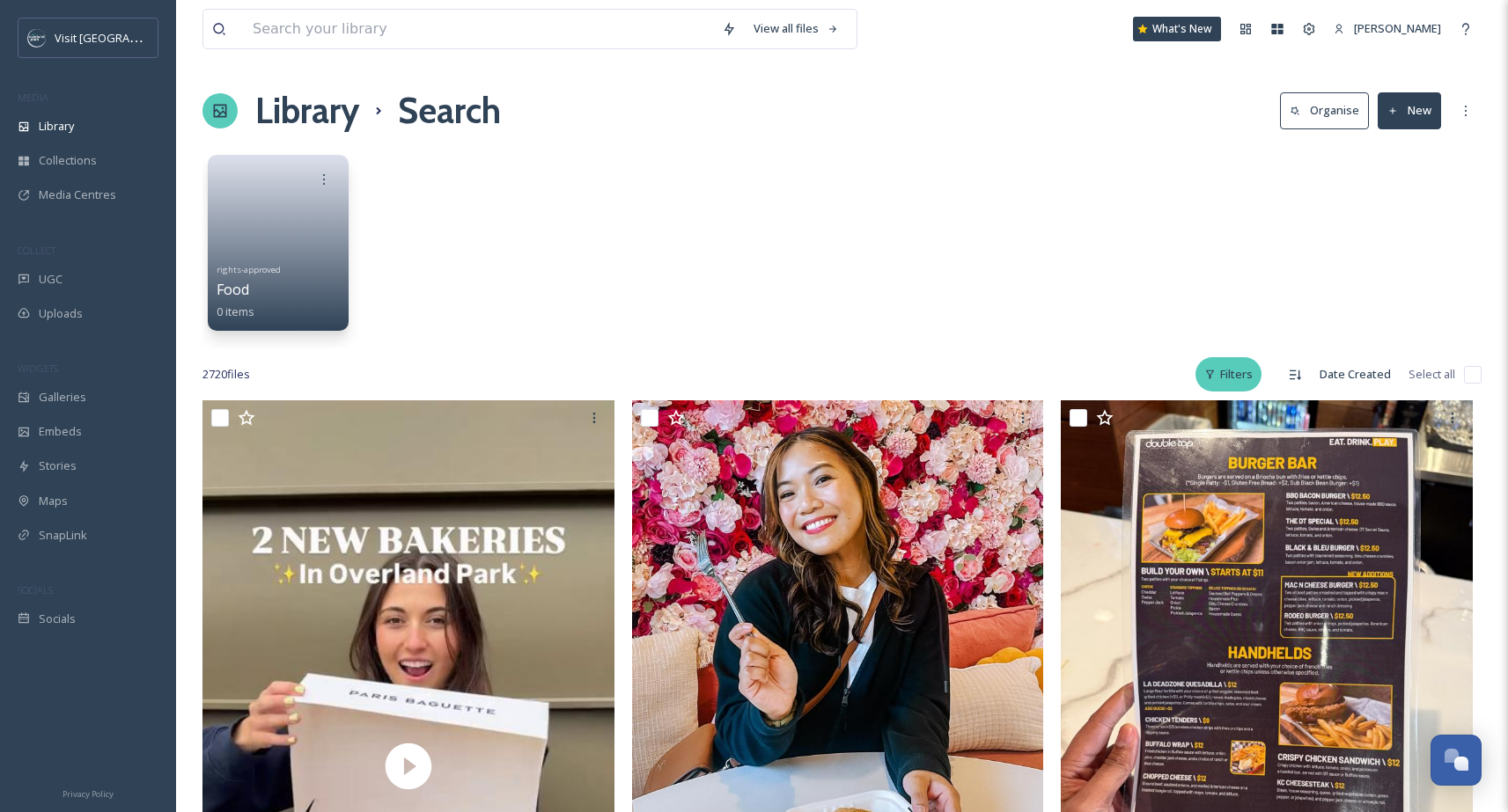
click at [1230, 383] on div "Filters" at bounding box center [1227, 374] width 66 height 34
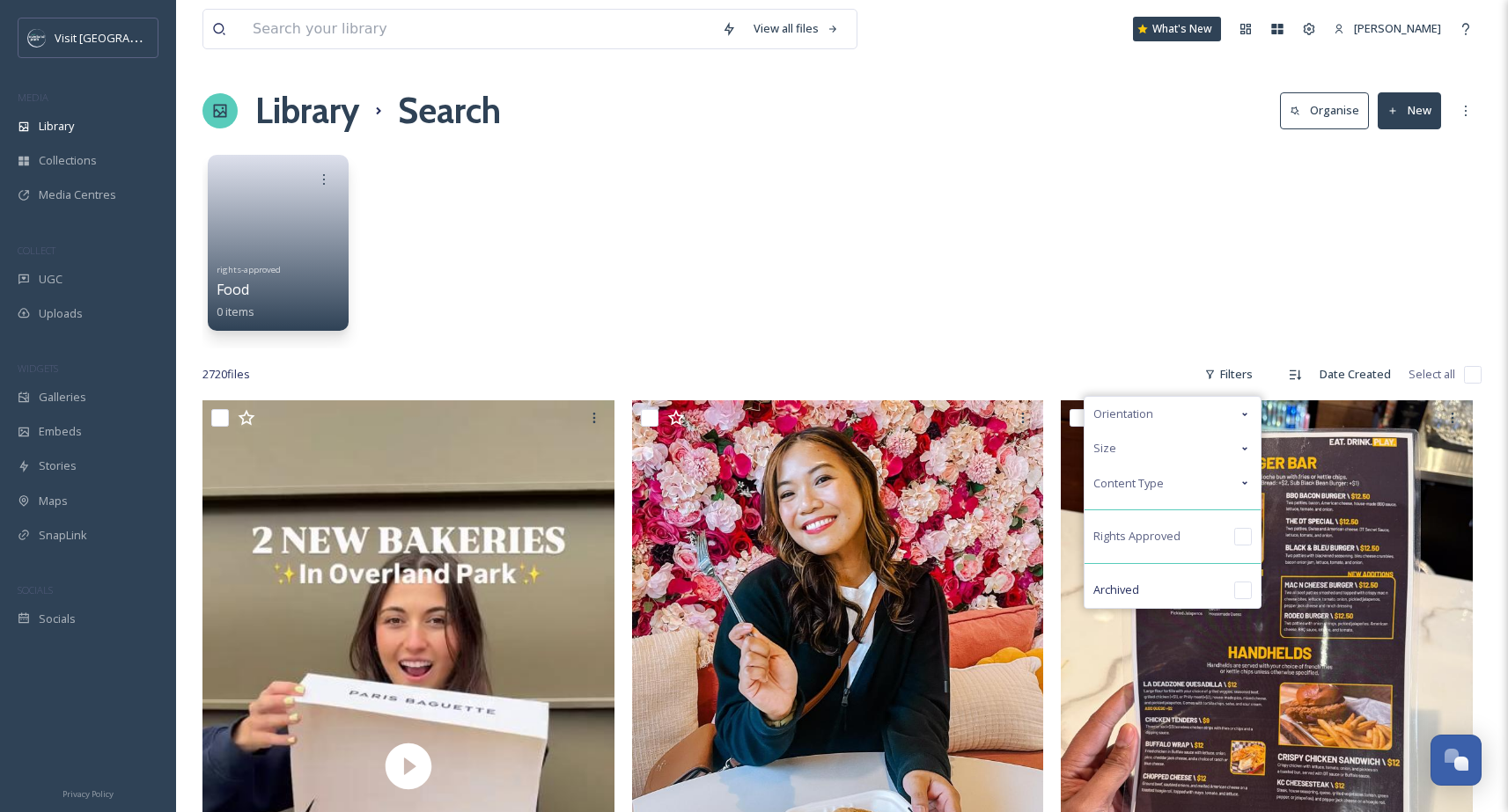
click at [1229, 408] on div "Orientation" at bounding box center [1171, 414] width 176 height 34
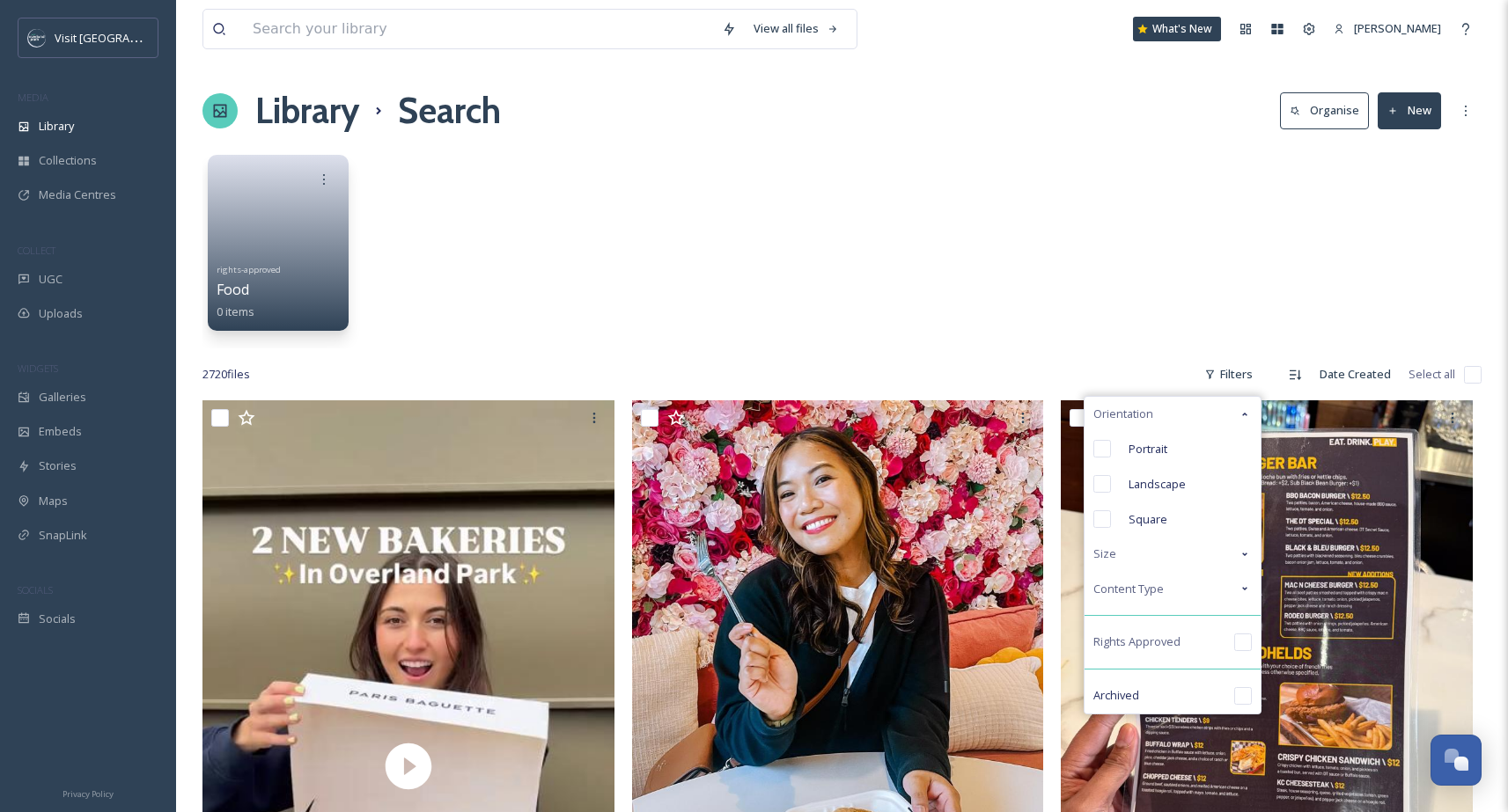
click at [1229, 408] on div "Orientation" at bounding box center [1171, 414] width 176 height 34
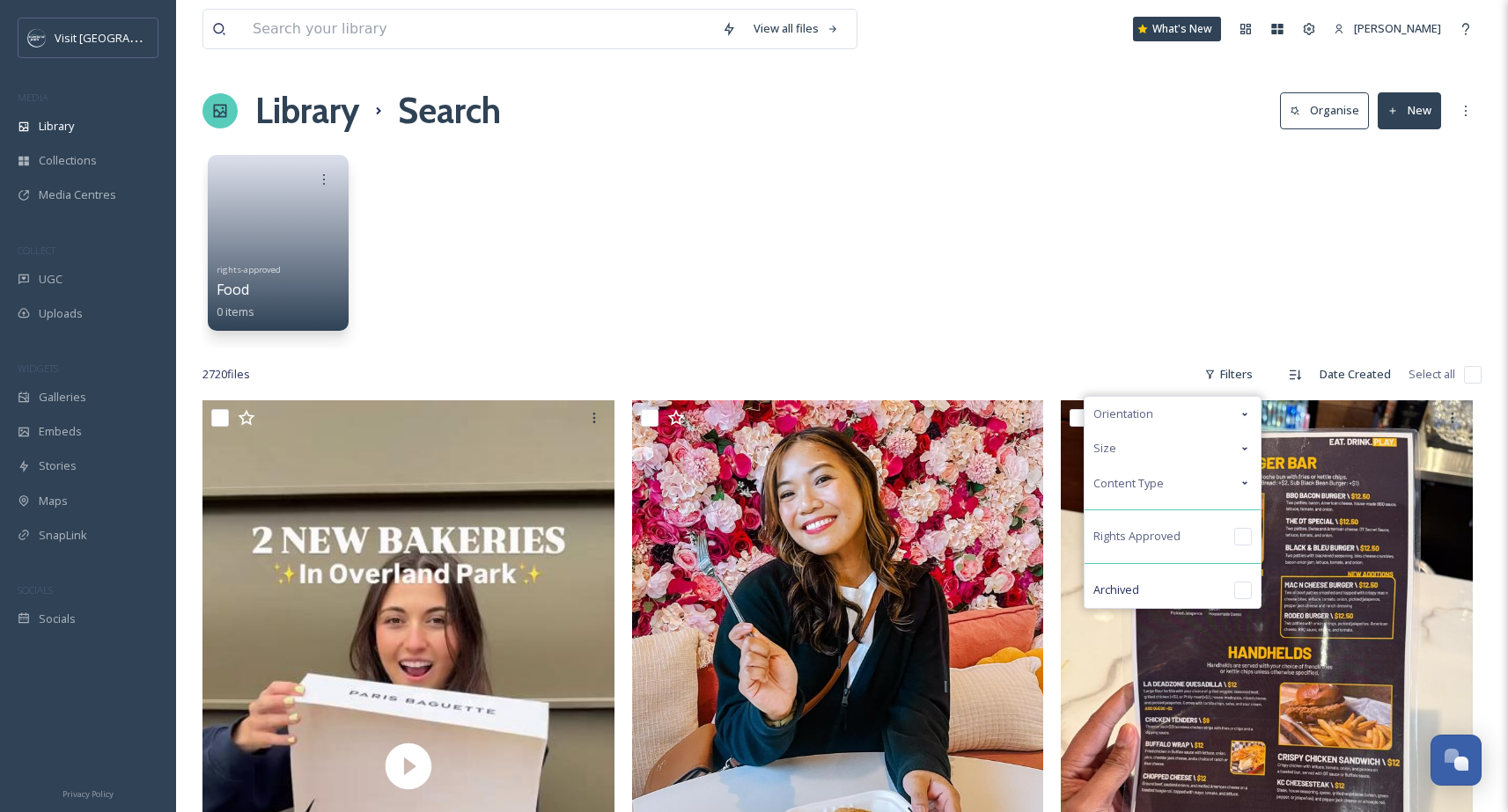
click at [1231, 480] on div "Content Type" at bounding box center [1171, 484] width 176 height 34
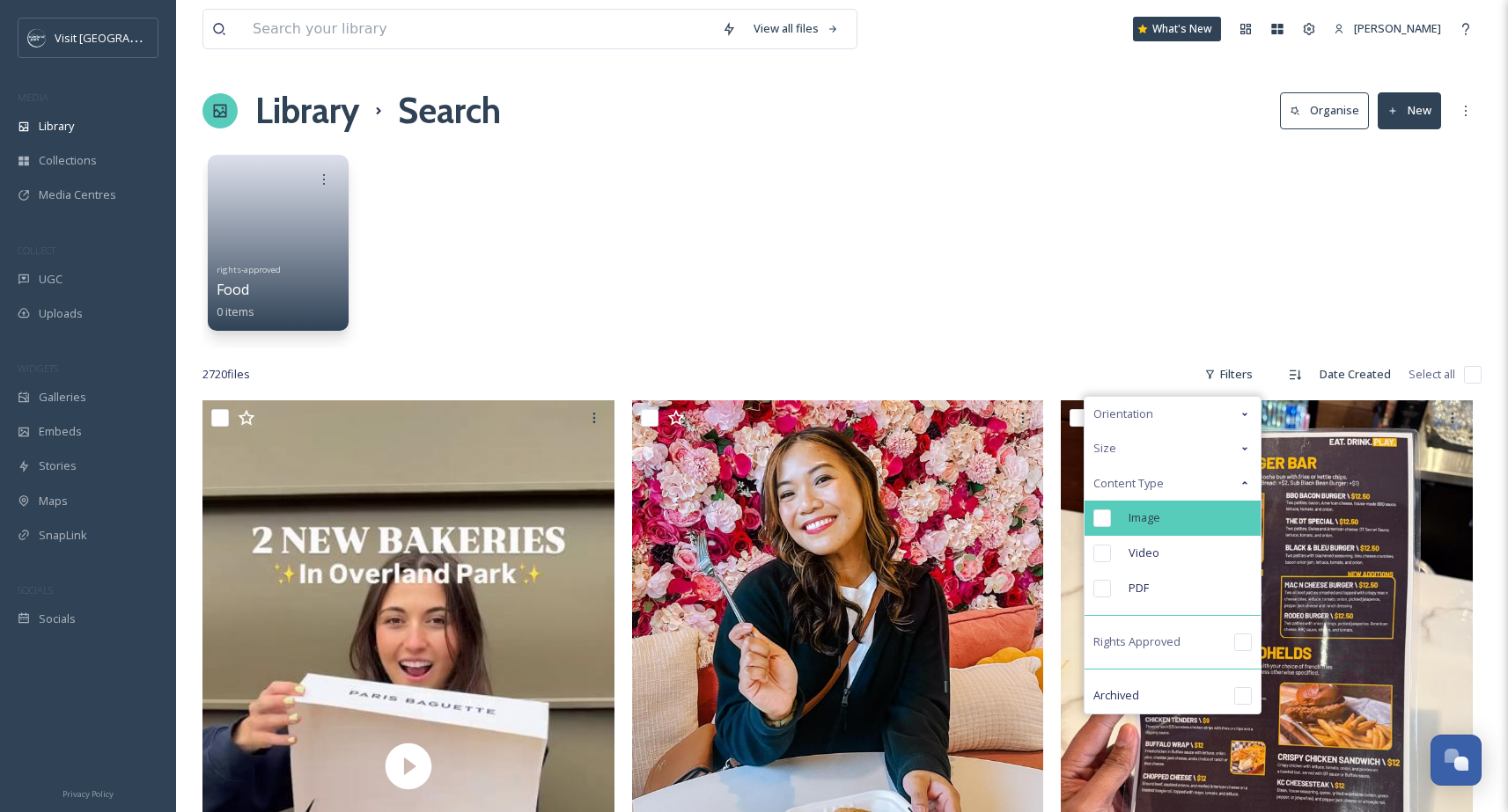
click at [1172, 515] on div "Image" at bounding box center [1171, 518] width 176 height 35
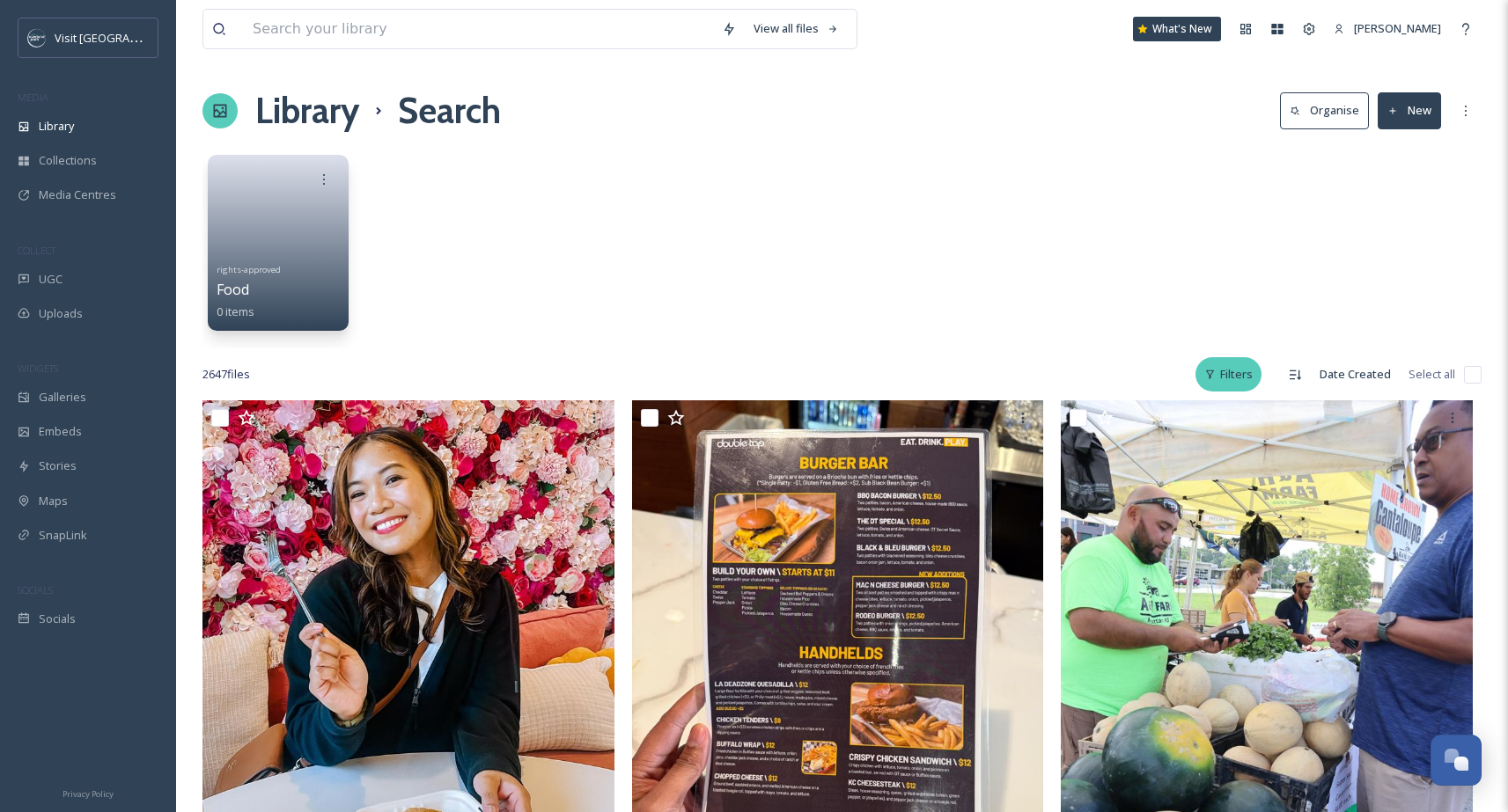
click at [1249, 379] on div "Filters" at bounding box center [1227, 374] width 66 height 34
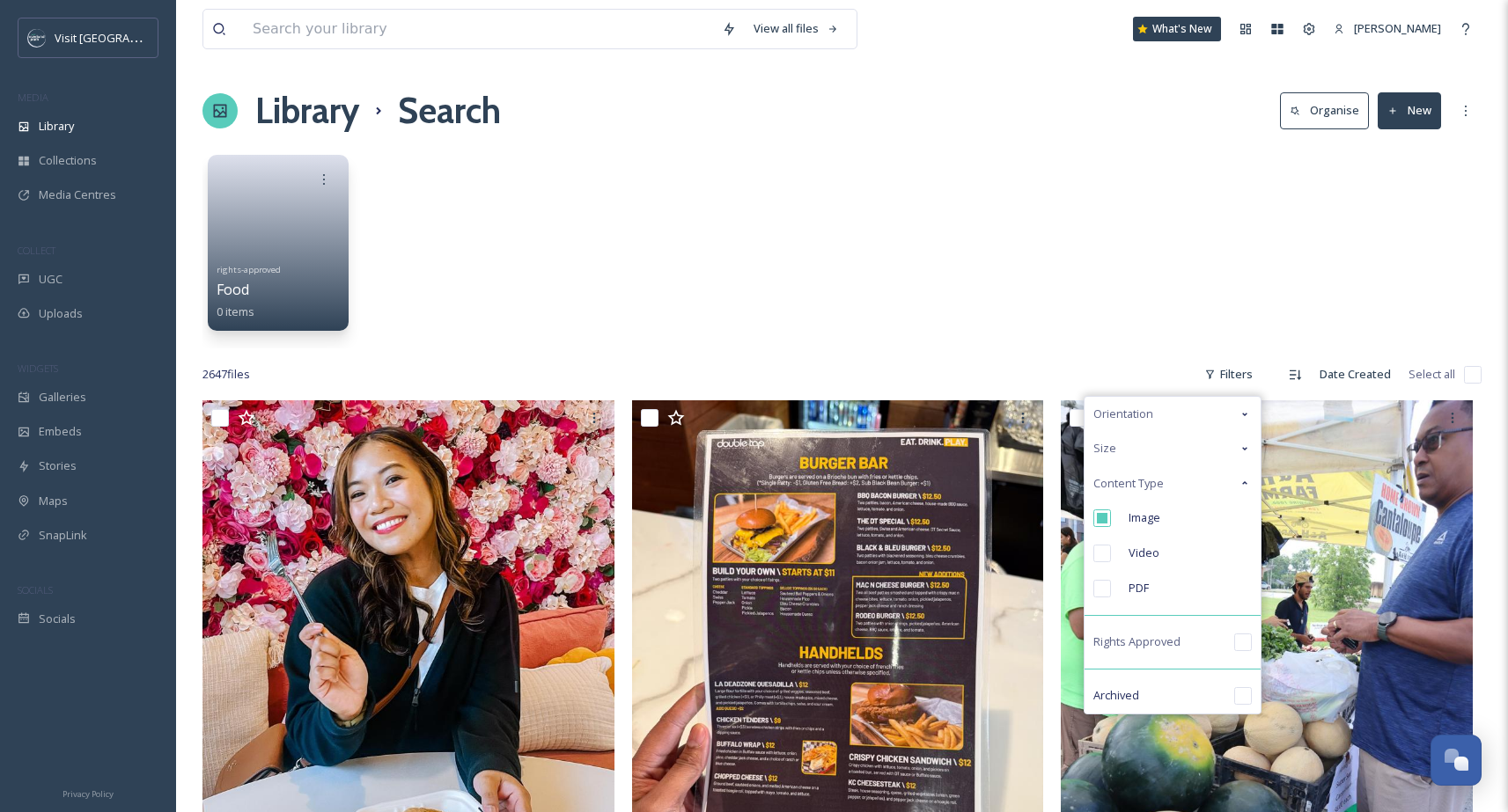
click at [1244, 438] on div "Size" at bounding box center [1171, 448] width 176 height 34
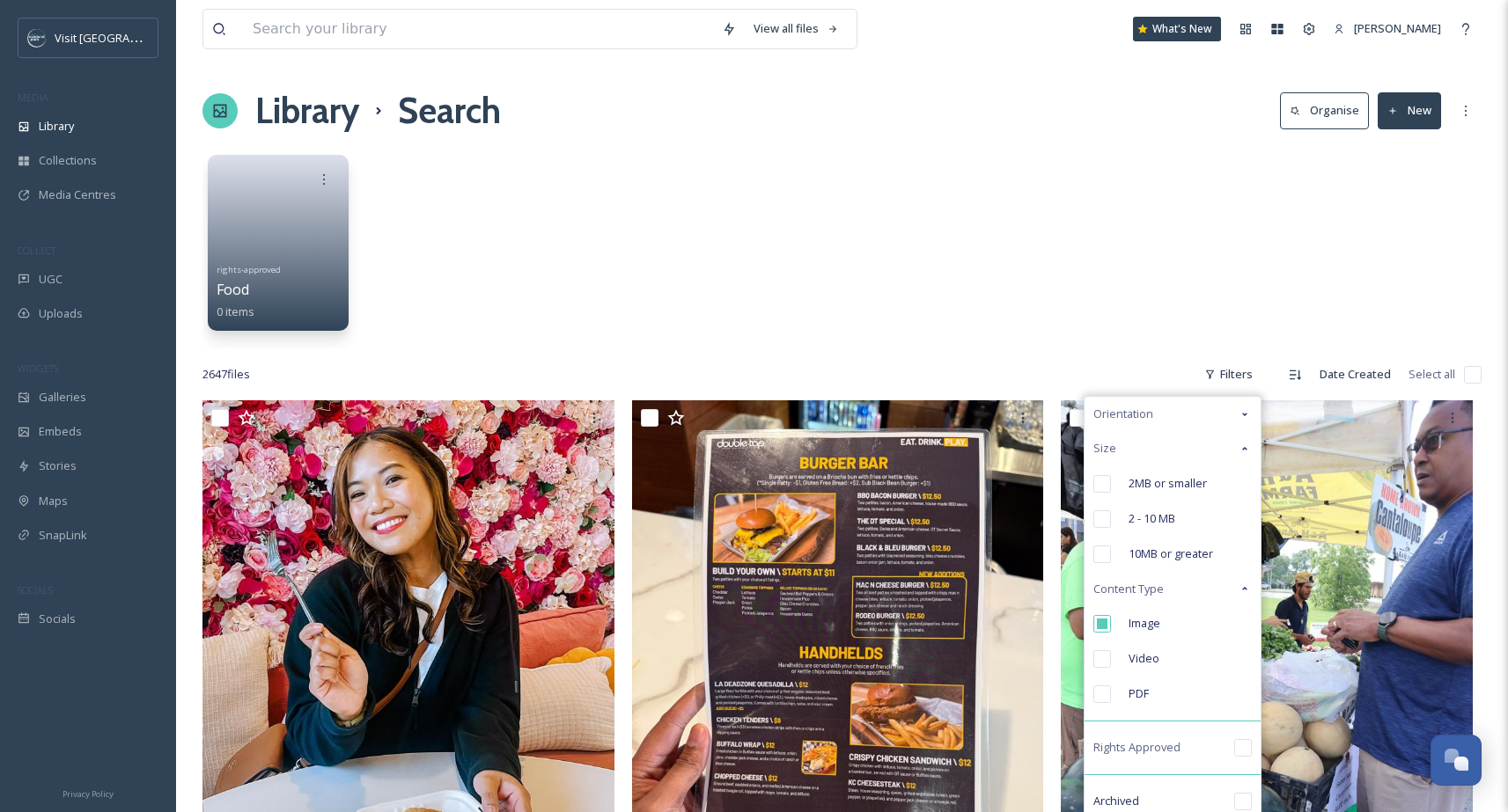
click at [1244, 438] on div "Size" at bounding box center [1171, 448] width 176 height 34
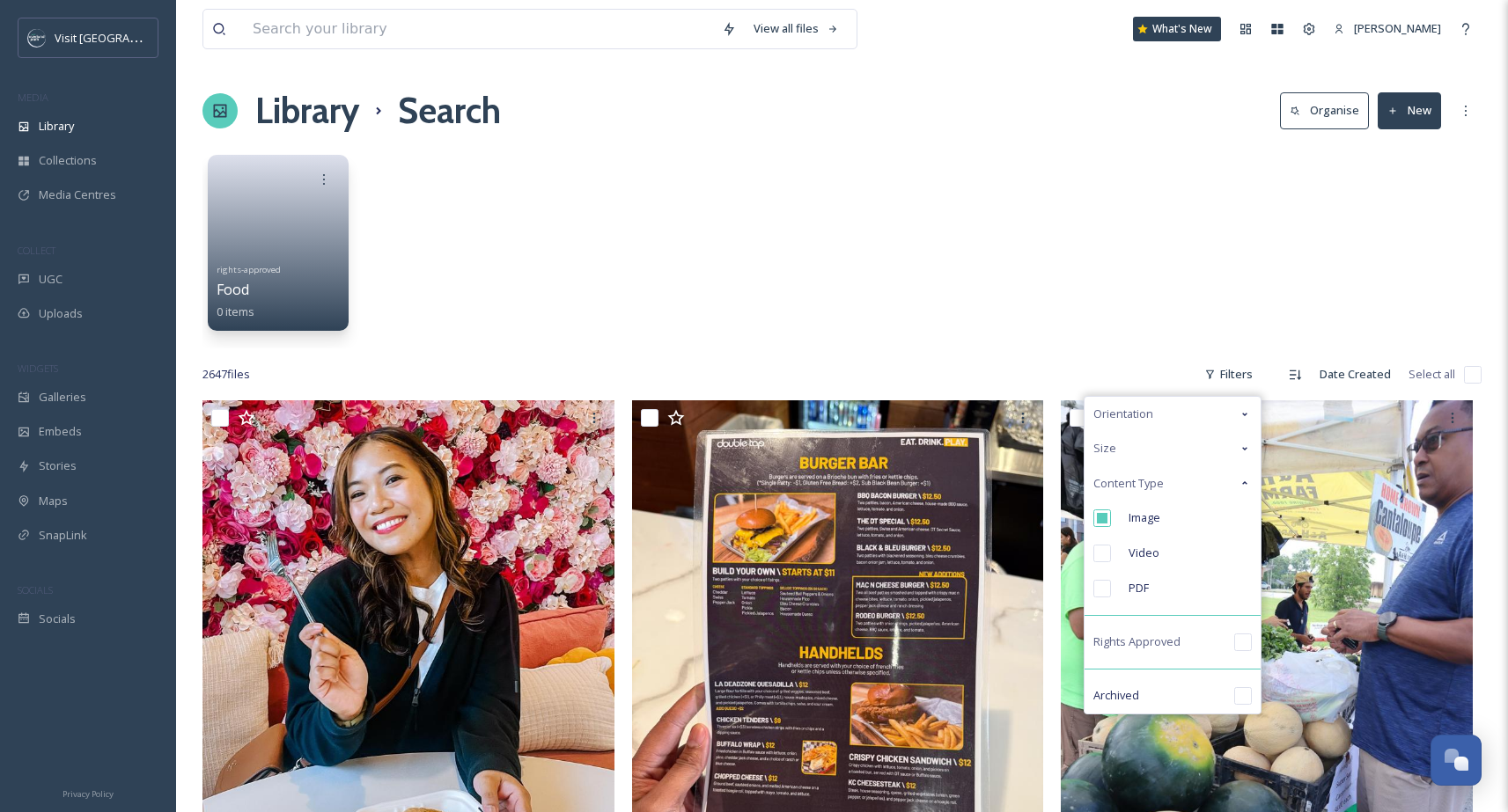
click at [1135, 273] on div "rights-approved Food 0 items" at bounding box center [841, 247] width 1279 height 202
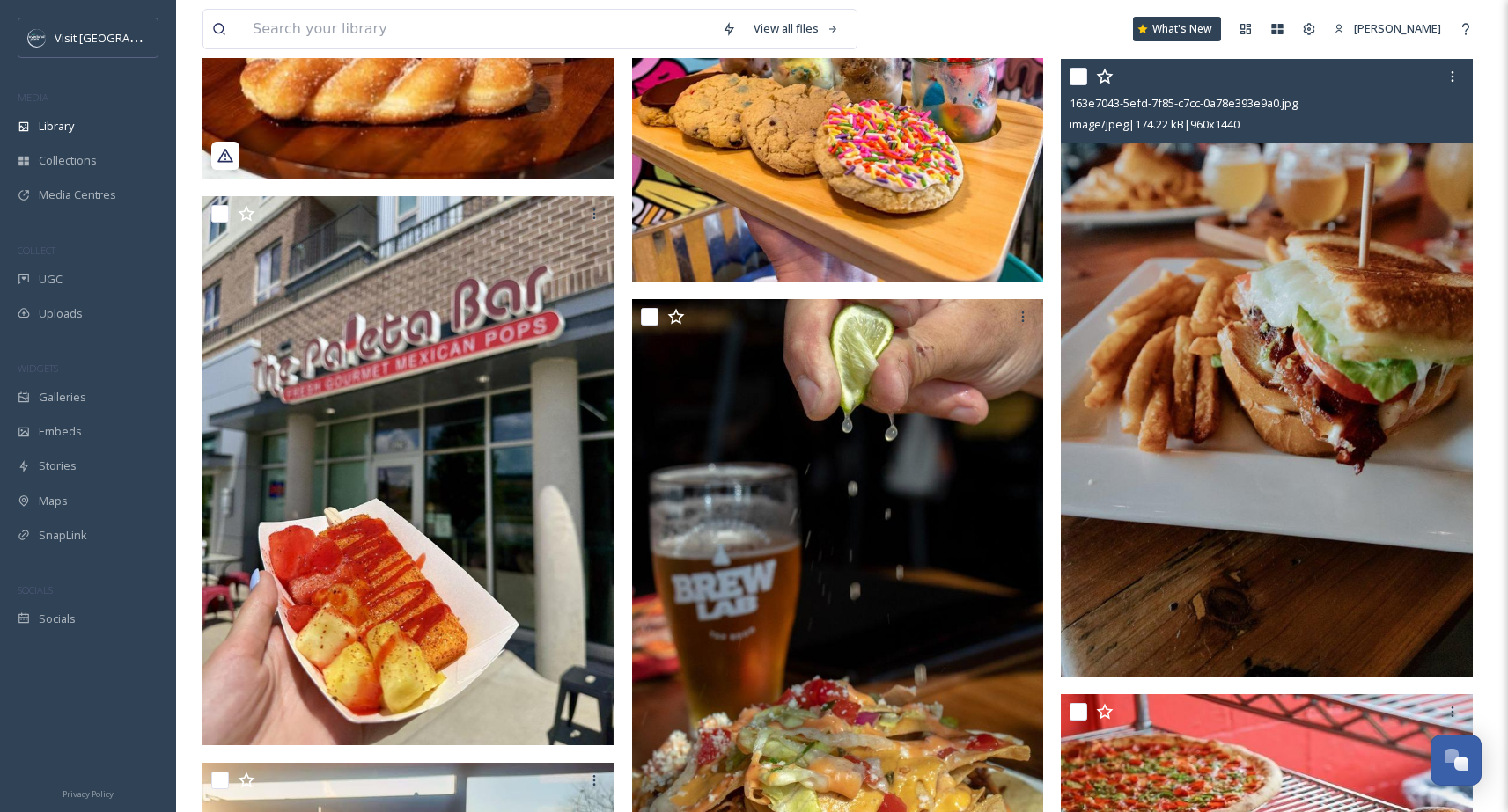
scroll to position [5822, 0]
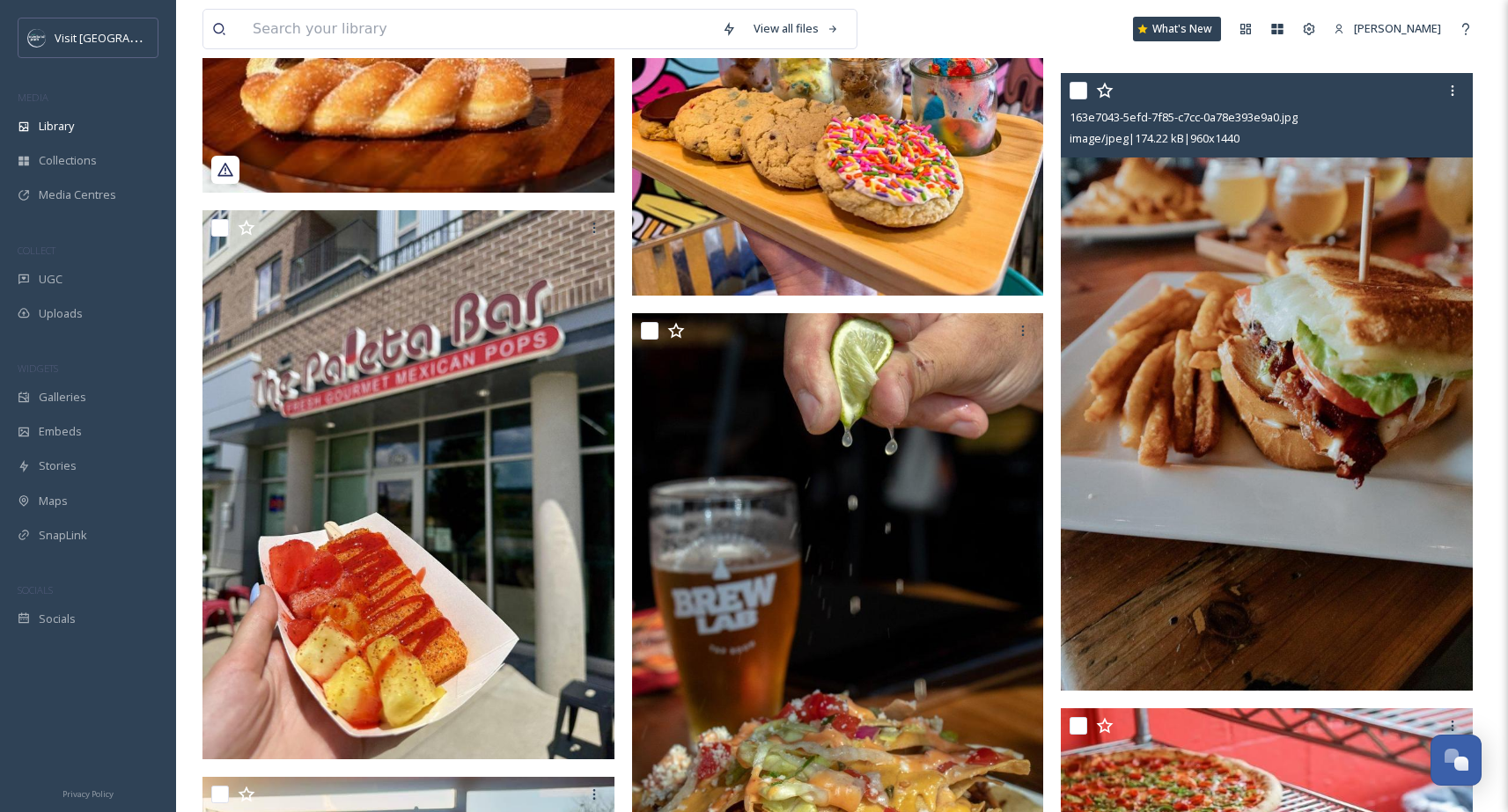
click at [1314, 276] on img at bounding box center [1266, 382] width 412 height 618
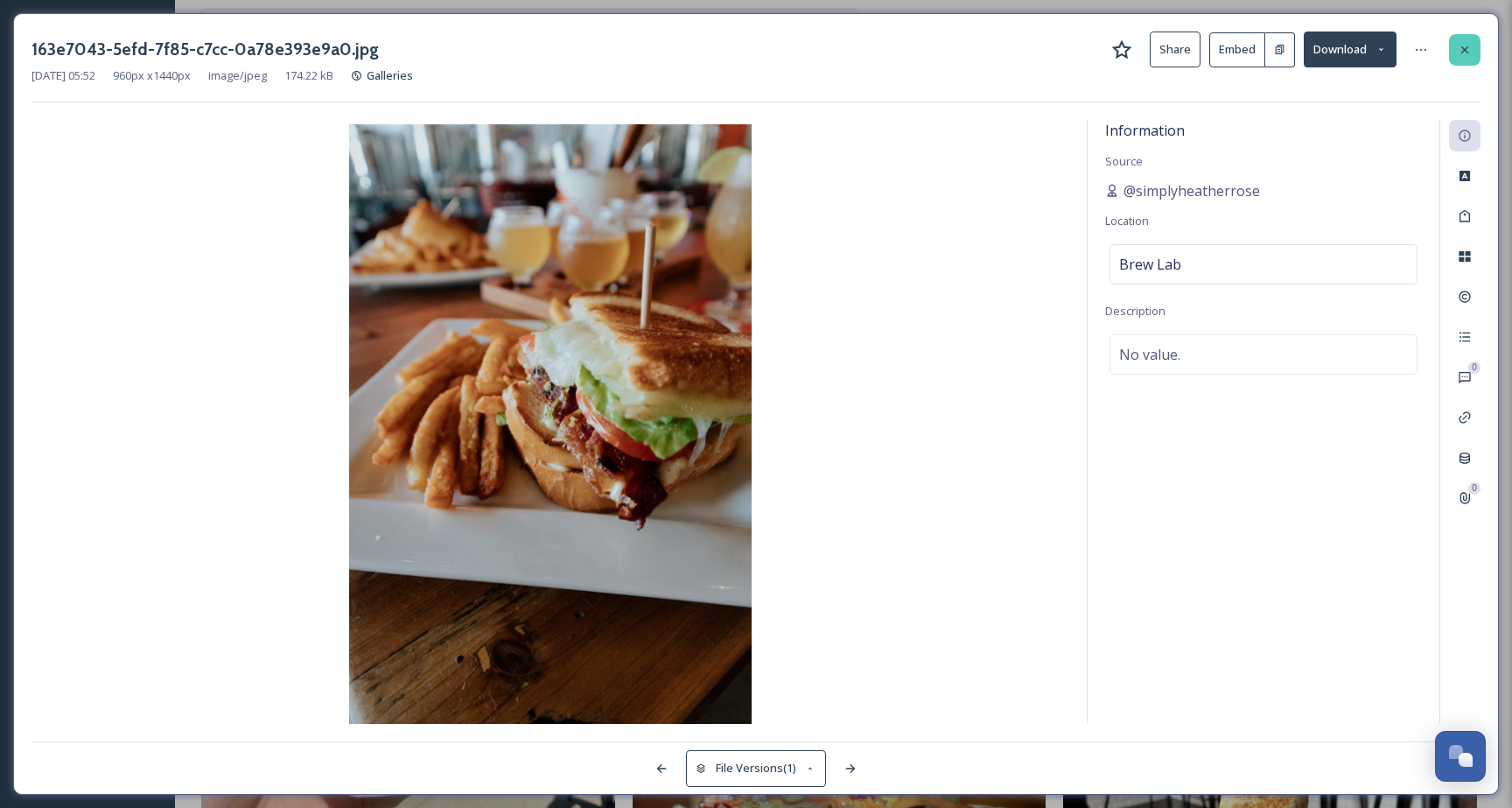
click at [1462, 57] on div at bounding box center [1464, 49] width 31 height 31
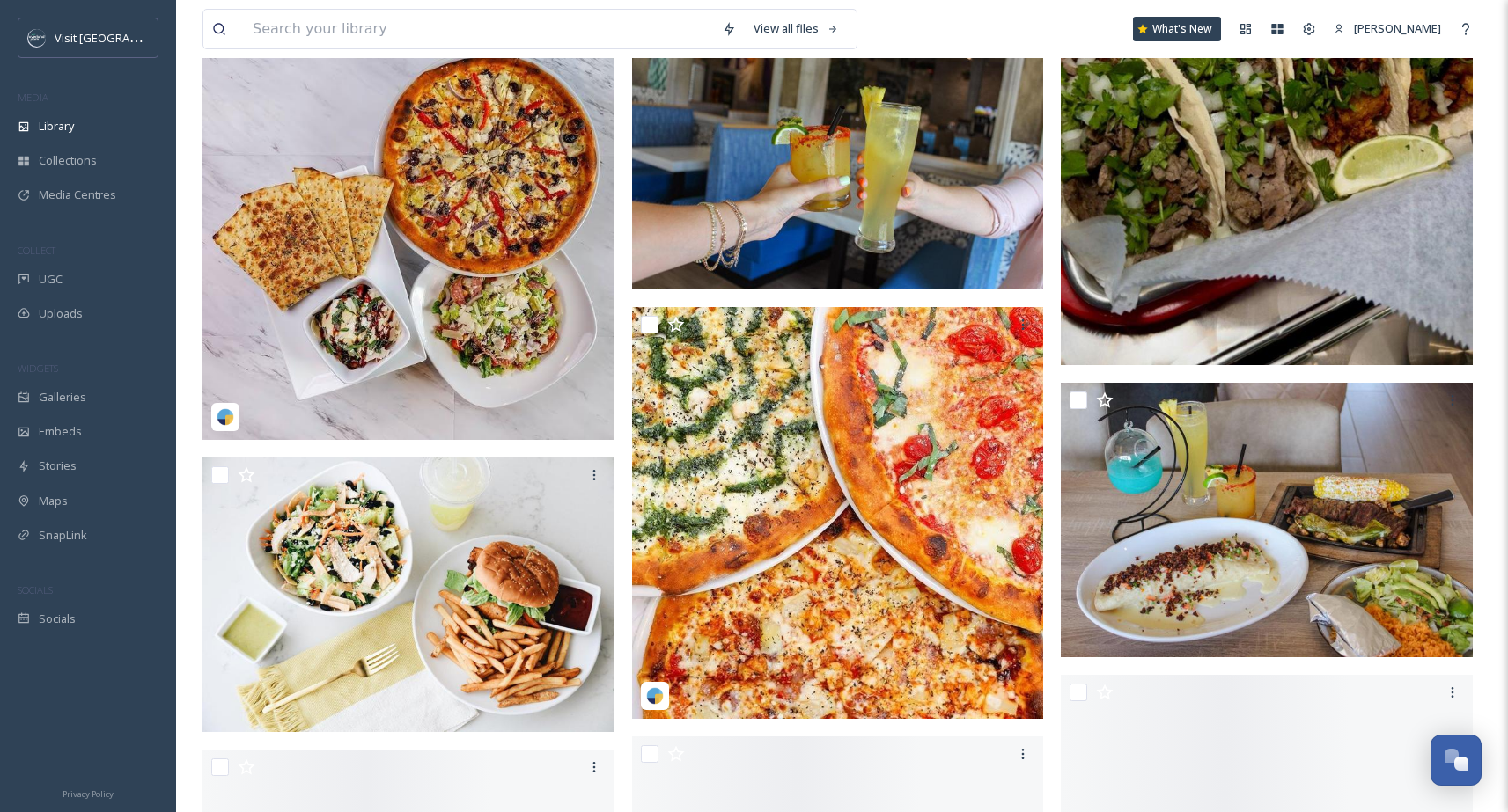
scroll to position [18181, 0]
